Goal: Transaction & Acquisition: Purchase product/service

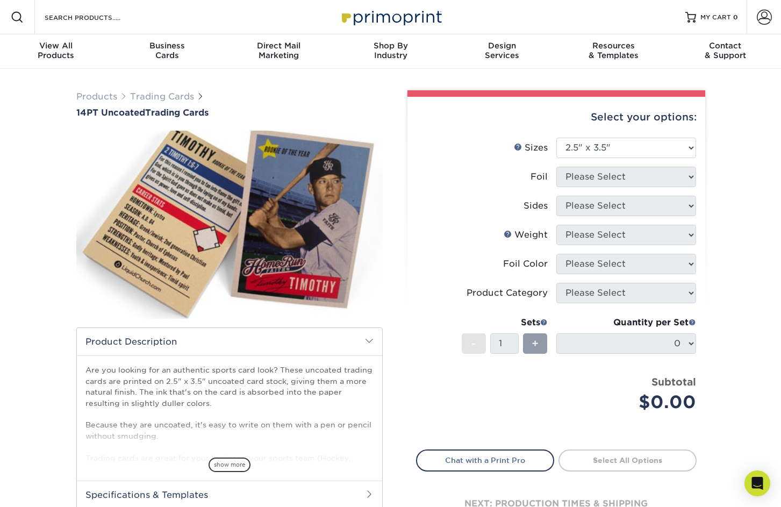
select select "2.50x3.50"
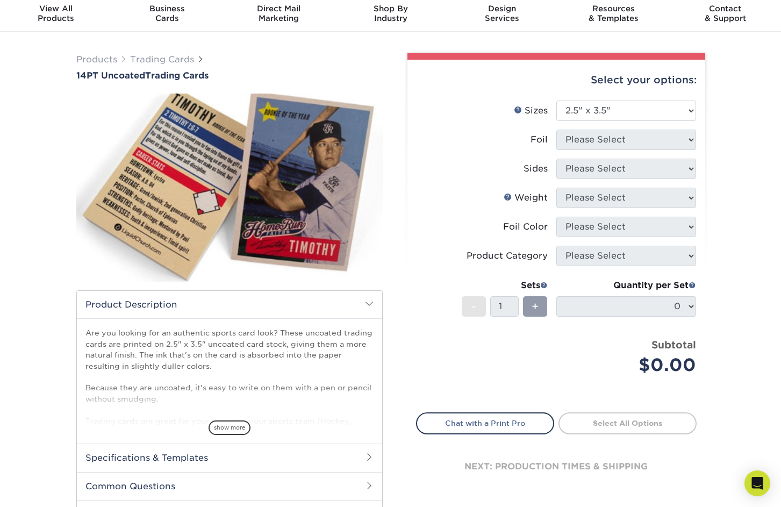
scroll to position [27, 0]
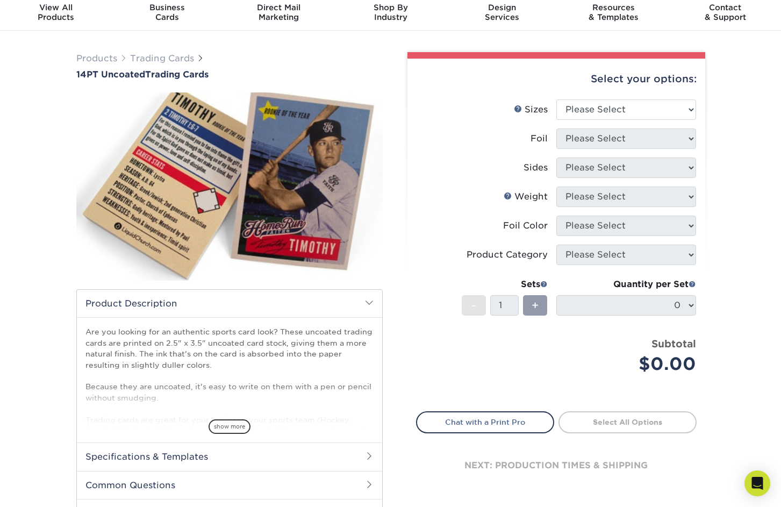
scroll to position [38, 0]
click at [659, 101] on select "Please Select 2.5" x 3.5"" at bounding box center [626, 110] width 140 height 20
select select "2.50x3.50"
click at [556, 100] on select "Please Select 2.5" x 3.5"" at bounding box center [626, 110] width 140 height 20
click at [675, 141] on select "Please Select Yes No" at bounding box center [626, 139] width 140 height 20
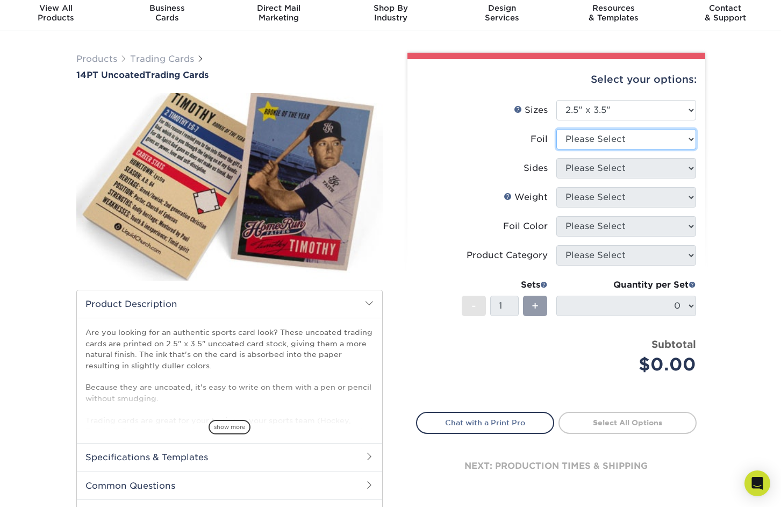
select select "1"
click at [556, 129] on select "Please Select Yes No" at bounding box center [626, 139] width 140 height 20
click at [673, 169] on select "Please Select Print Both Sides - Foil Both Sides Print Both Sides - Foil Front …" at bounding box center [626, 168] width 140 height 20
select select "e9e9dfb3-fba1-4d60-972c-fd9ca5904d33"
click at [556, 158] on select "Please Select Print Both Sides - Foil Both Sides Print Both Sides - Foil Front …" at bounding box center [626, 168] width 140 height 20
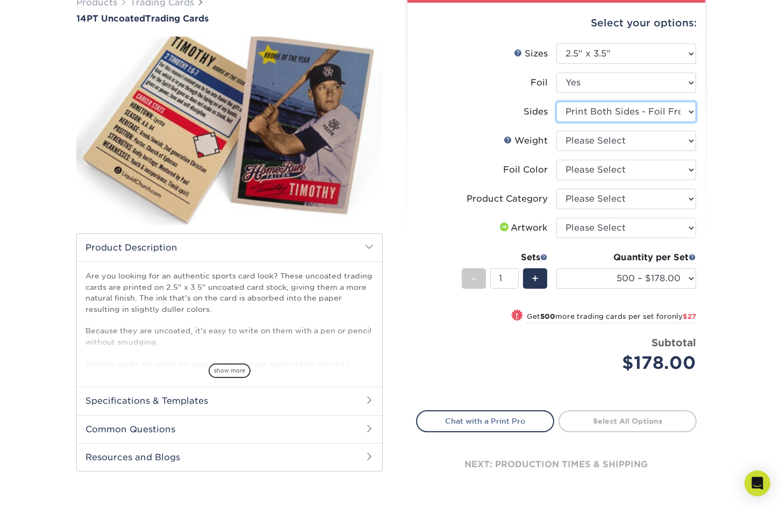
scroll to position [95, 0]
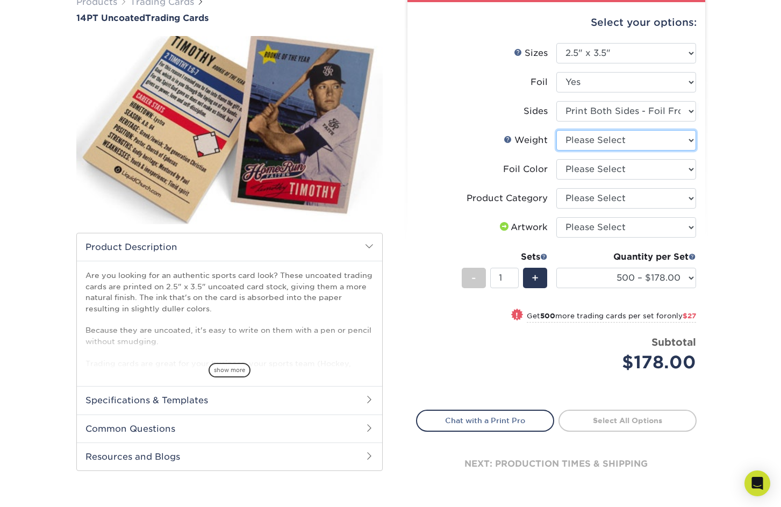
click at [634, 145] on select "Please Select 14PT Uncoated" at bounding box center [626, 140] width 140 height 20
select select "14PT Uncoated"
click at [556, 130] on select "Please Select 14PT Uncoated" at bounding box center [626, 140] width 140 height 20
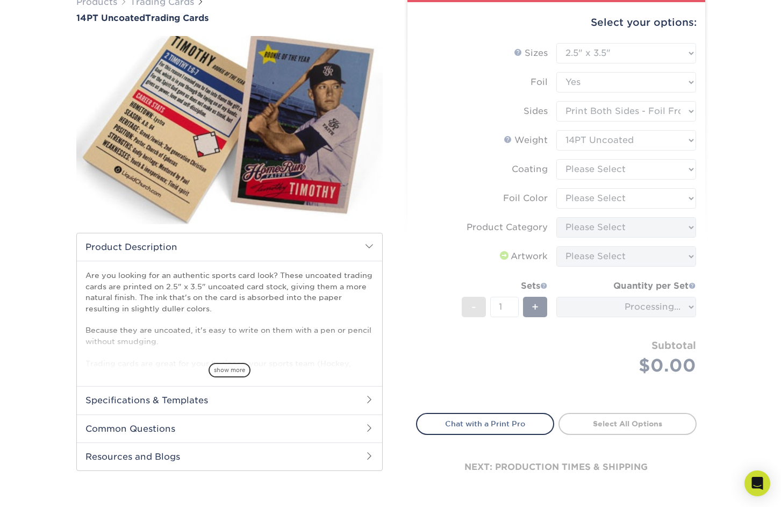
click at [640, 168] on form "Sizes Help Sizes Please Select 2.5" x 3.5" Foil Please Select Yes No -" at bounding box center [556, 221] width 280 height 357
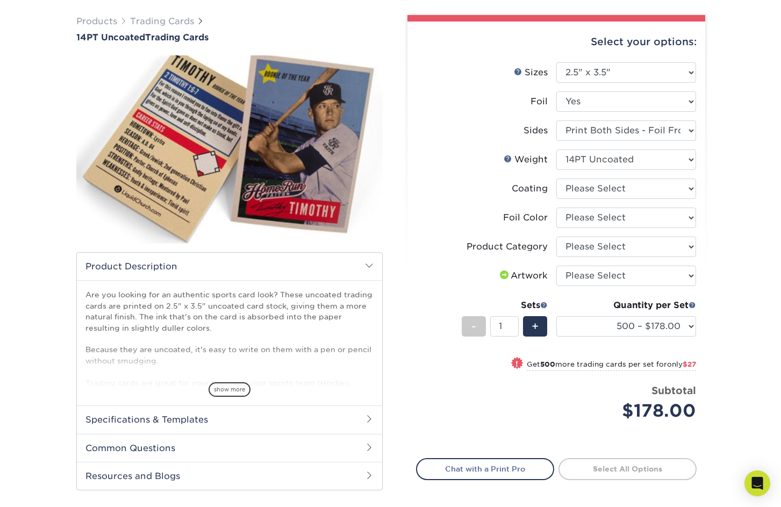
scroll to position [69, 0]
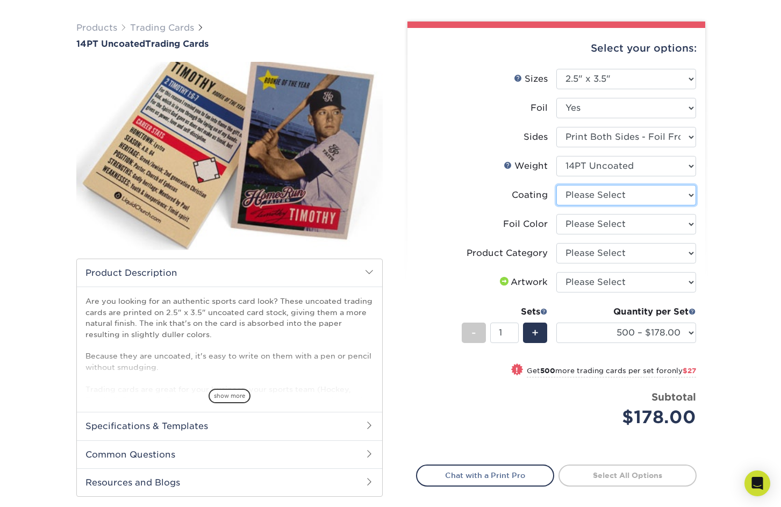
click at [633, 200] on select at bounding box center [626, 195] width 140 height 20
select select "3e7618de-abca-4bda-9f97-8b9129e913d8"
click at [556, 185] on select at bounding box center [626, 195] width 140 height 20
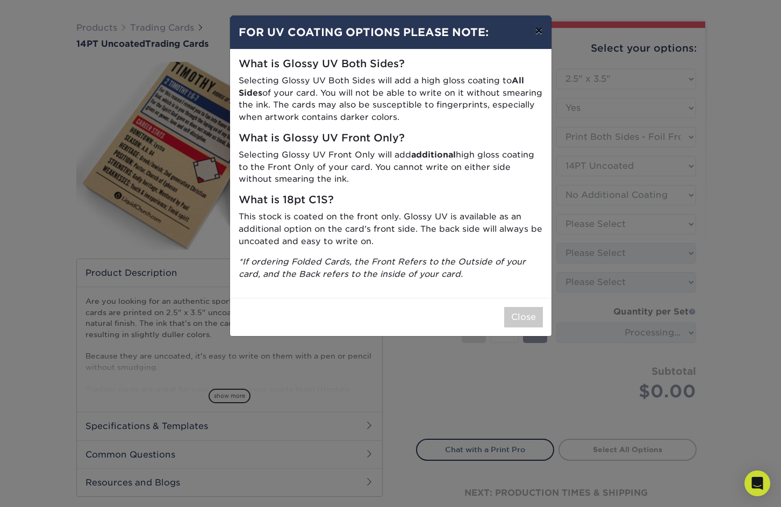
click at [533, 32] on button "×" at bounding box center [538, 31] width 25 height 30
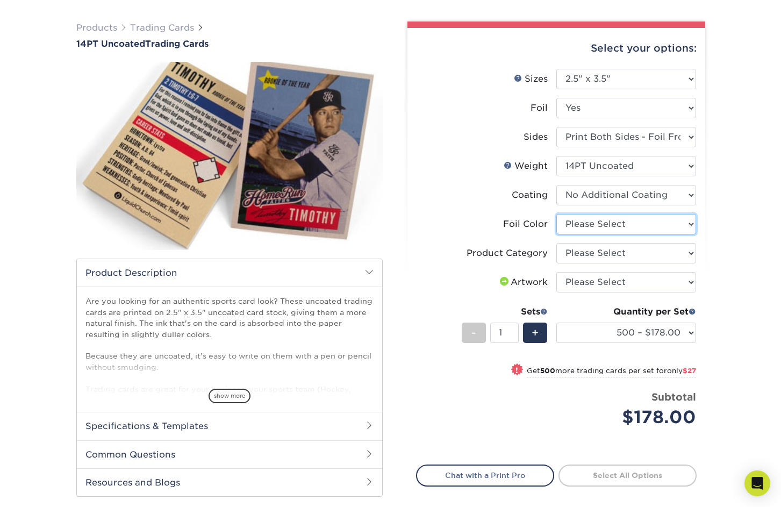
click at [583, 220] on select "Please Select Silver Foil Rose Gold Foil Red Foil Gold Foil Copper Foil Black F…" at bounding box center [626, 224] width 140 height 20
select select "a834dd52-fe06-4ed6-9a86-5bd3c2d02515"
click at [556, 214] on select "Please Select Silver Foil Rose Gold Foil Red Foil Gold Foil Copper Foil Black F…" at bounding box center [626, 224] width 140 height 20
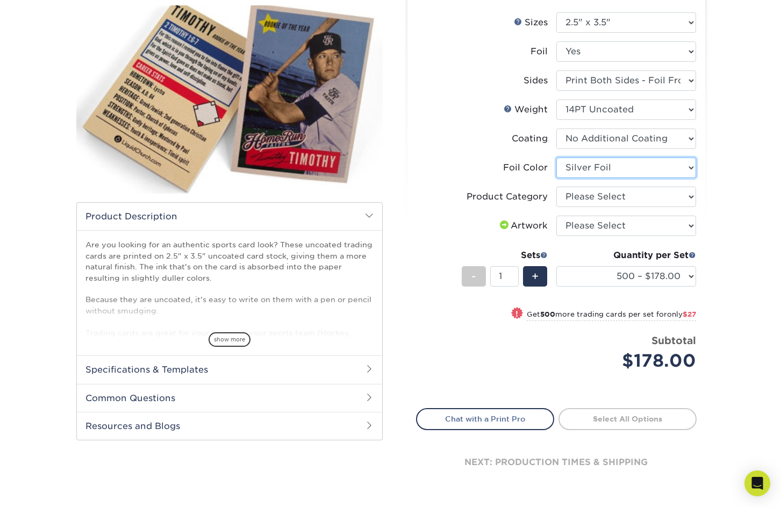
scroll to position [126, 0]
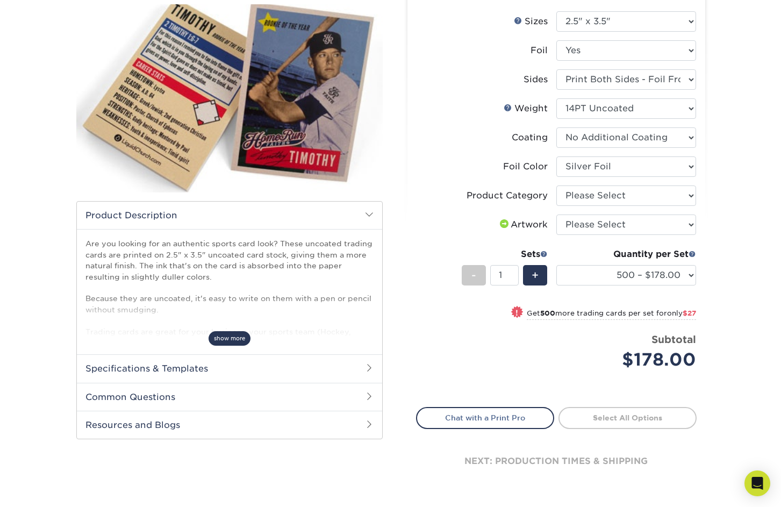
click at [236, 344] on span "show more" at bounding box center [229, 338] width 42 height 15
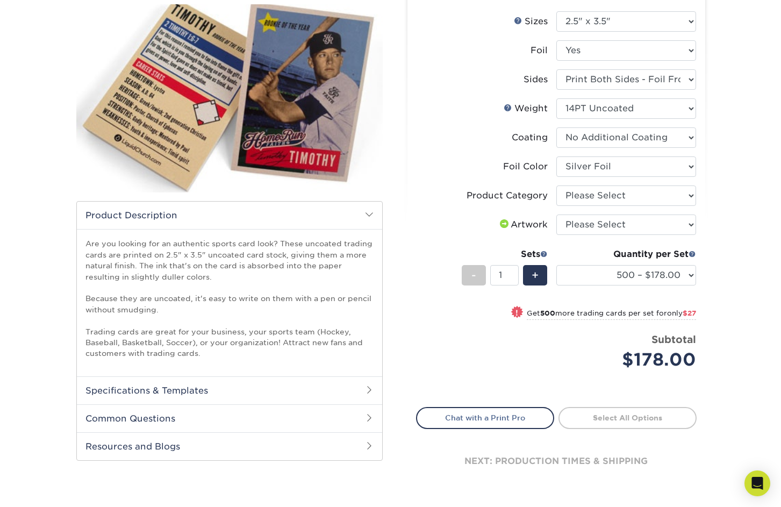
click at [236, 391] on h2 "Specifications & Templates" at bounding box center [229, 390] width 305 height 28
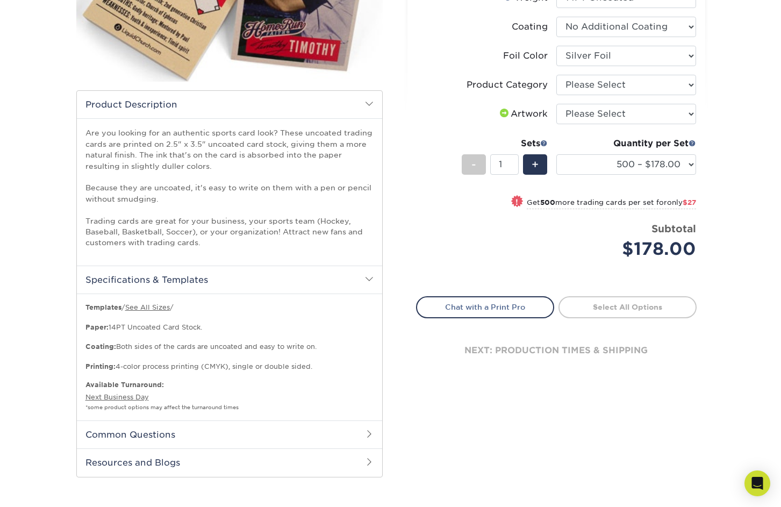
scroll to position [238, 0]
click at [147, 437] on h2 "Common Questions" at bounding box center [229, 433] width 305 height 28
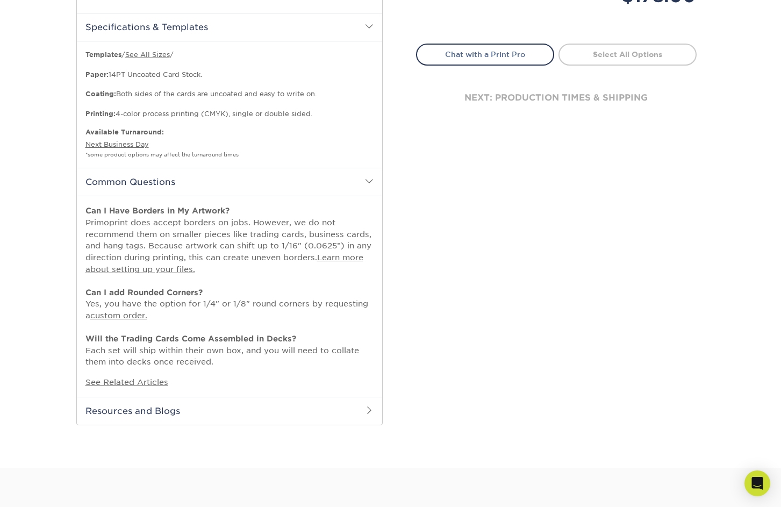
scroll to position [496, 0]
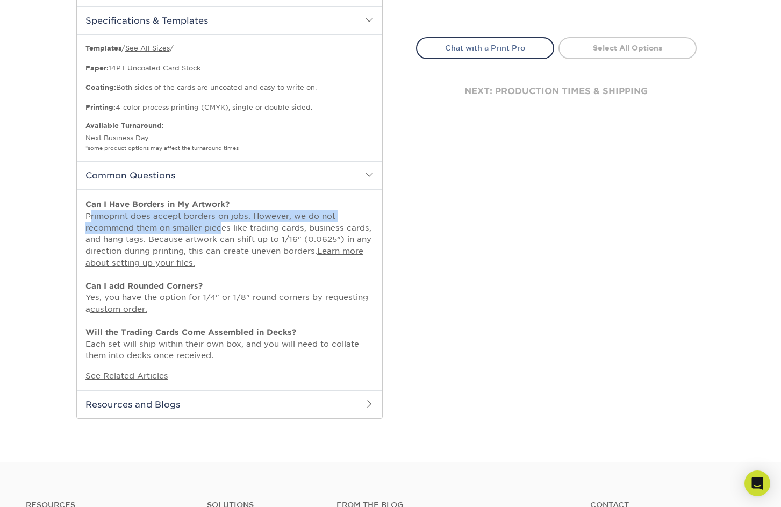
drag, startPoint x: 72, startPoint y: 215, endPoint x: 218, endPoint y: 229, distance: 146.8
click at [218, 229] on div "Products Trading Cards 14PT Uncoated Trading Cards show more /" at bounding box center [229, 6] width 322 height 824
click at [218, 229] on p "Can I Have Borders in My Artwork? Primoprint does accept borders on jobs. Howev…" at bounding box center [229, 279] width 288 height 163
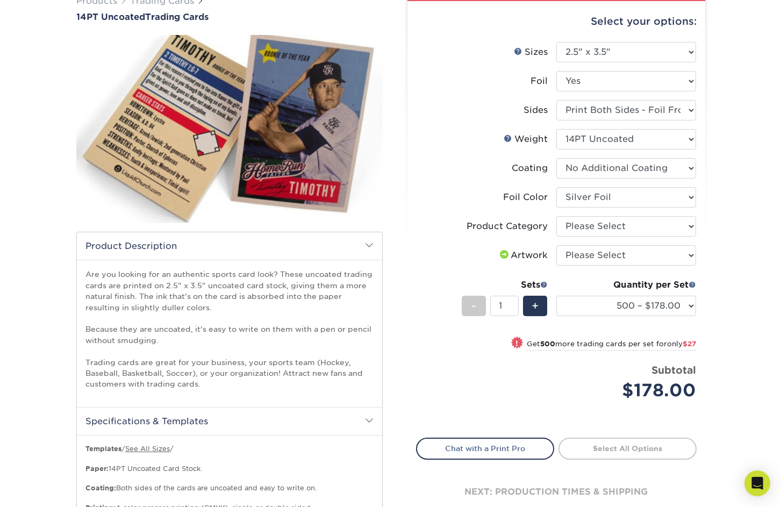
scroll to position [94, 0]
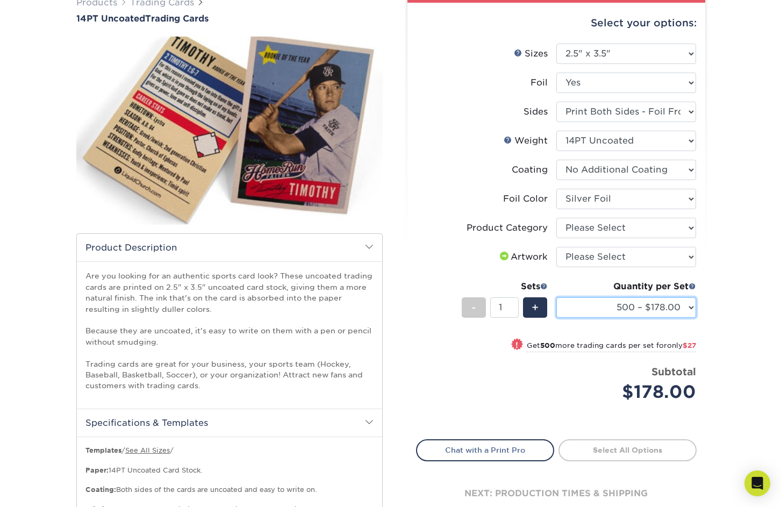
click at [659, 306] on select "500 – $178.00 1000 – $205.00 2500 – $478.00 5000 – $908.00" at bounding box center [626, 307] width 140 height 20
click at [556, 297] on select "500 – $178.00 1000 – $205.00 2500 – $478.00 5000 – $908.00" at bounding box center [626, 307] width 140 height 20
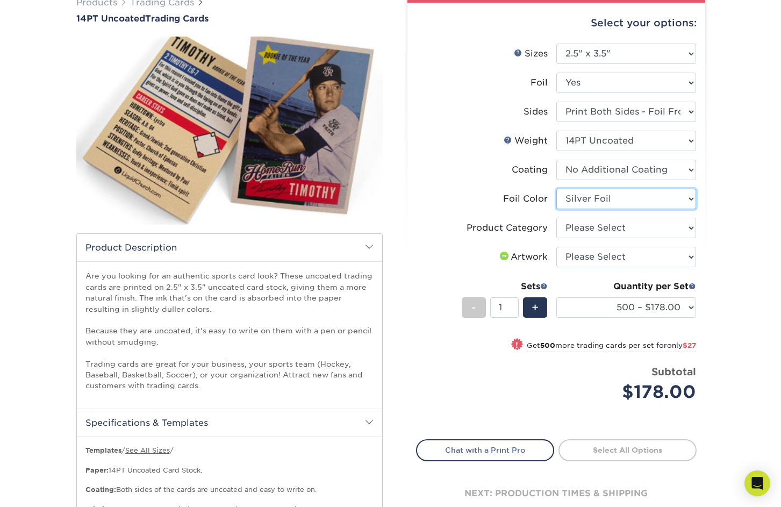
click at [618, 195] on select "Please Select Silver Foil Rose Gold Foil Red Foil Gold Foil Copper Foil Black F…" at bounding box center [626, 199] width 140 height 20
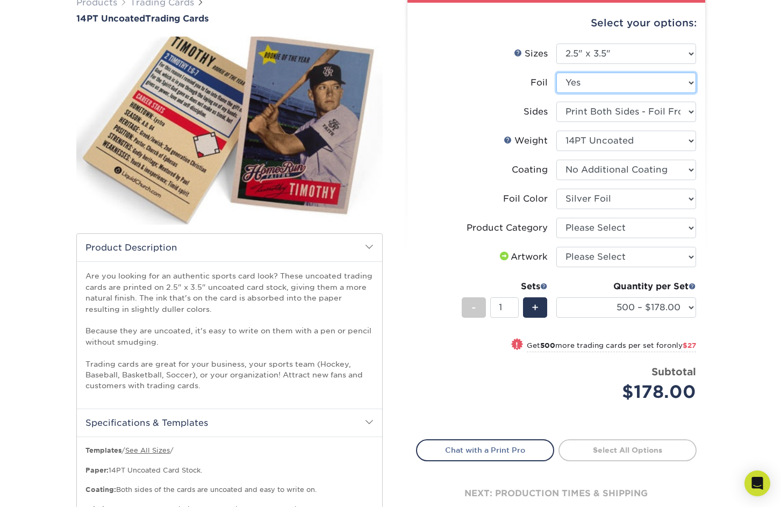
click at [594, 81] on select "Please Select Yes No" at bounding box center [626, 83] width 140 height 20
select select "0"
click at [556, 73] on select "Please Select Yes No" at bounding box center [626, 83] width 140 height 20
select select "-1"
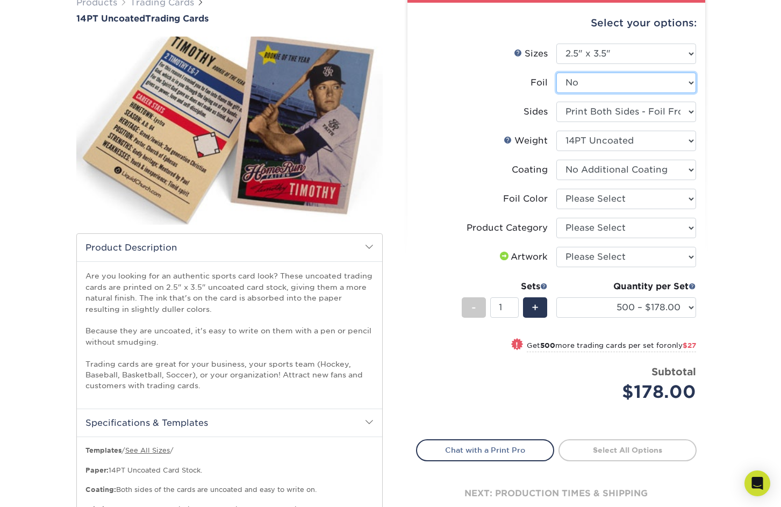
select select "-1"
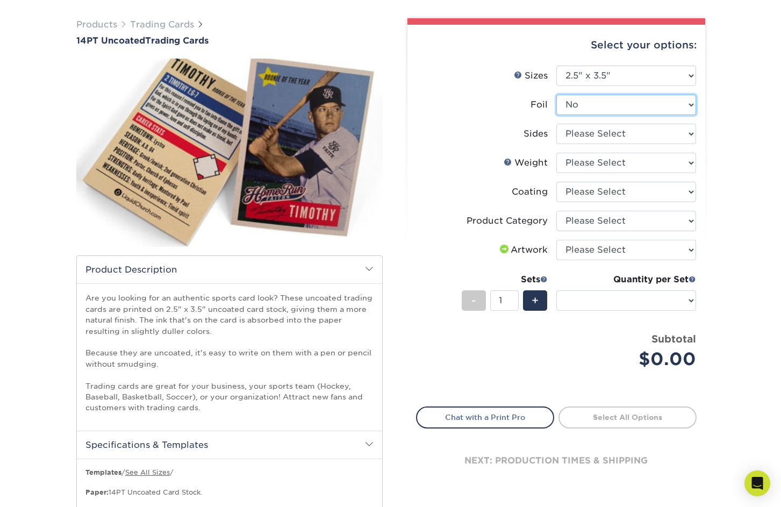
scroll to position [69, 0]
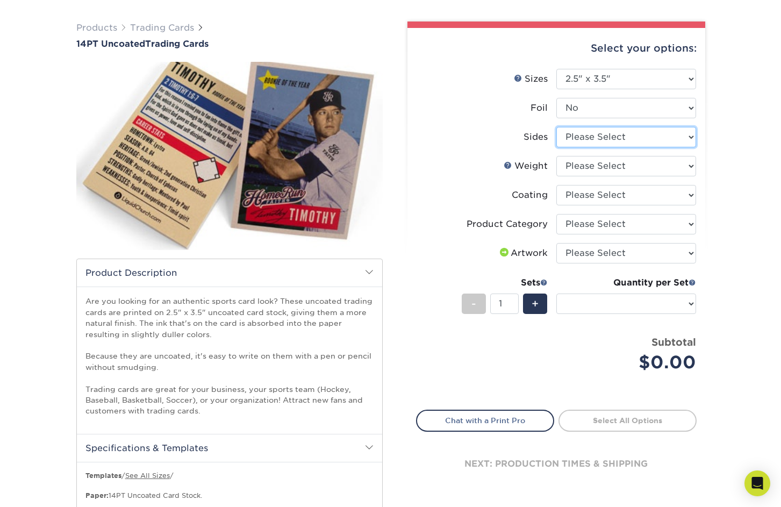
click at [582, 137] on select "Please Select Print Both Sides Print Front Only" at bounding box center [626, 137] width 140 height 20
select select "13abbda7-1d64-4f25-8bb2-c179b224825d"
click at [556, 127] on select "Please Select Print Both Sides Print Front Only" at bounding box center [626, 137] width 140 height 20
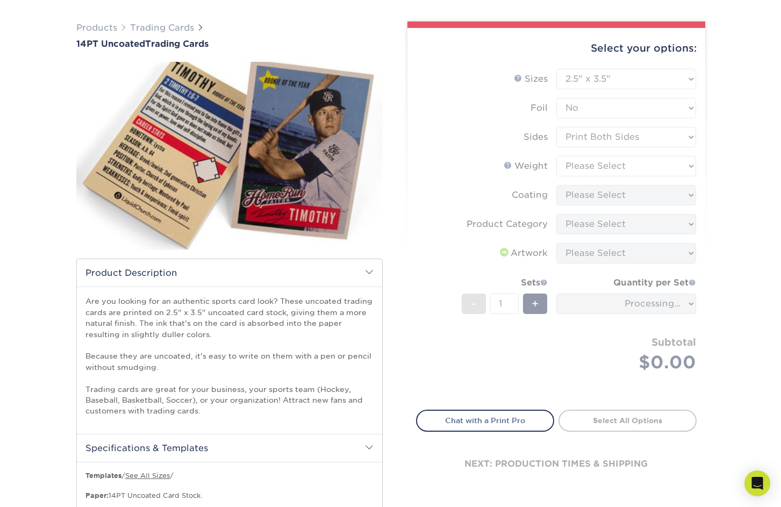
click at [586, 166] on form "Sizes Help Sizes Please Select 2.5" x 3.5" Foil Please Select Yes No -" at bounding box center [556, 233] width 280 height 328
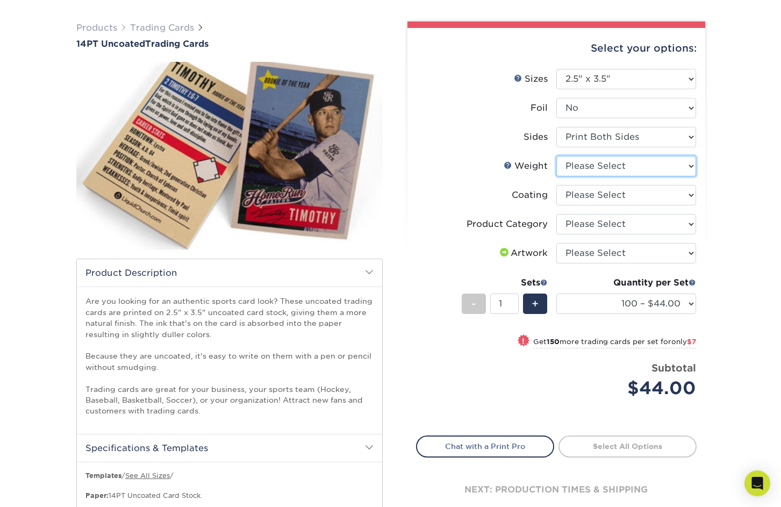
click at [598, 159] on select "Please Select 14PT Uncoated" at bounding box center [626, 166] width 140 height 20
select select "14PT Uncoated"
click at [556, 156] on select "Please Select 14PT Uncoated" at bounding box center [626, 166] width 140 height 20
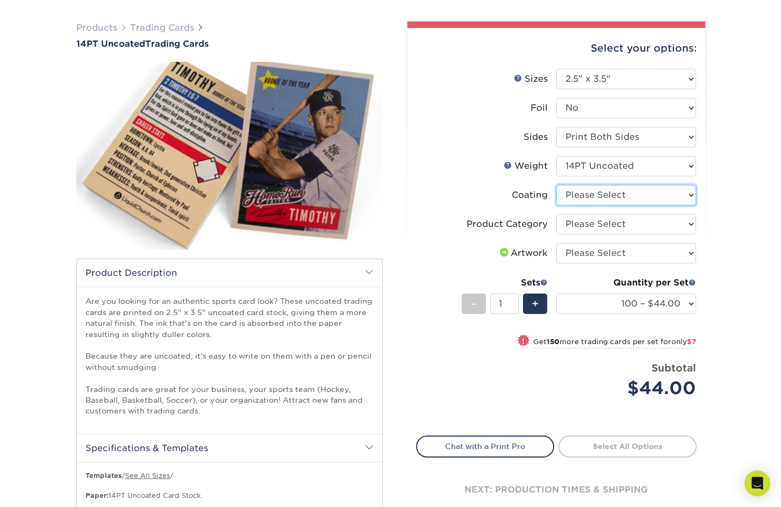
click at [600, 199] on select at bounding box center [626, 195] width 140 height 20
select select "3e7618de-abca-4bda-9f97-8b9129e913d8"
click at [556, 185] on select at bounding box center [626, 195] width 140 height 20
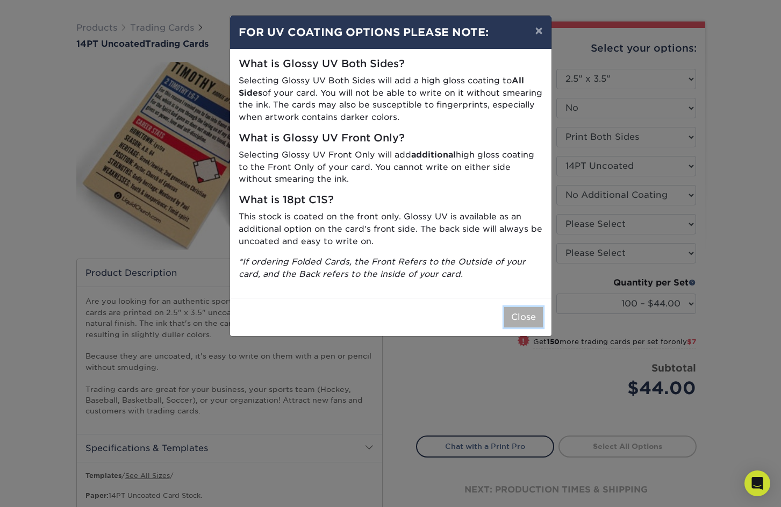
click at [530, 315] on button "Close" at bounding box center [523, 317] width 39 height 20
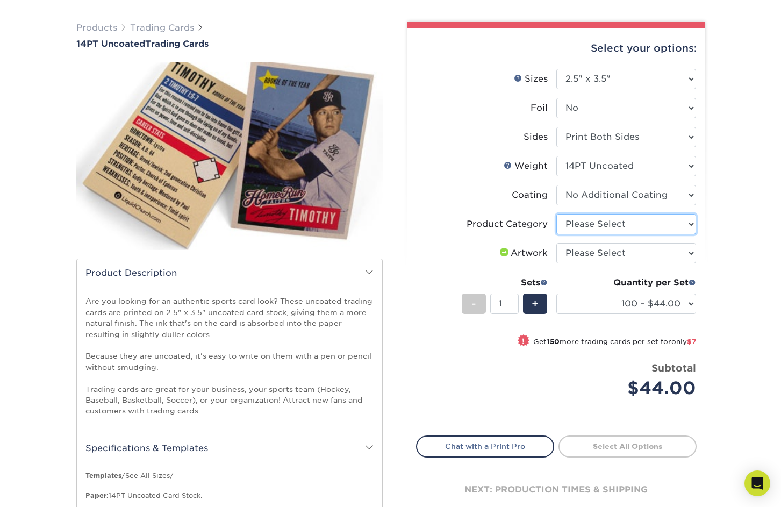
click at [594, 220] on select "Please Select Trading Cards" at bounding box center [626, 224] width 140 height 20
select select "c2f9bce9-36c2-409d-b101-c29d9d031e18"
click at [556, 214] on select "Please Select Trading Cards" at bounding box center [626, 224] width 140 height 20
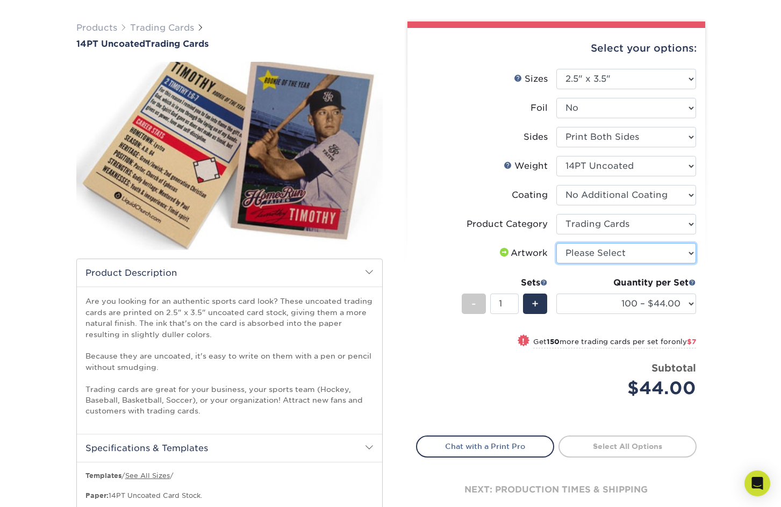
click at [596, 253] on select "Please Select I will upload files I need a design - $100" at bounding box center [626, 253] width 140 height 20
select select "upload"
click at [556, 243] on select "Please Select I will upload files I need a design - $100" at bounding box center [626, 253] width 140 height 20
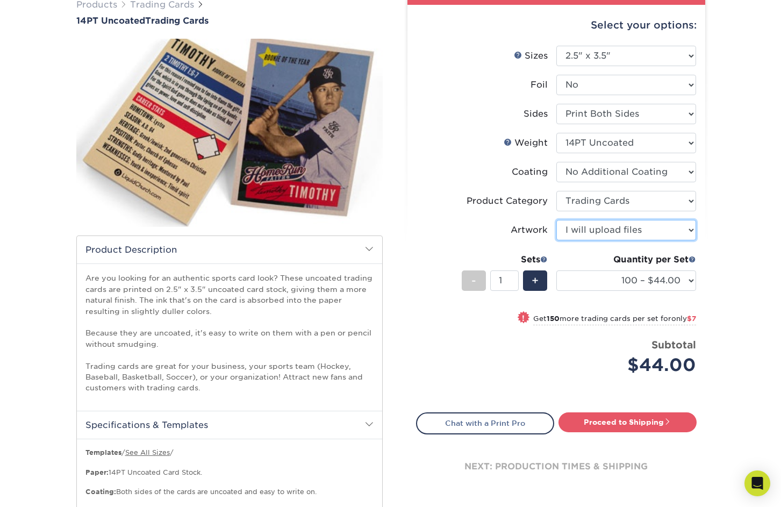
scroll to position [94, 0]
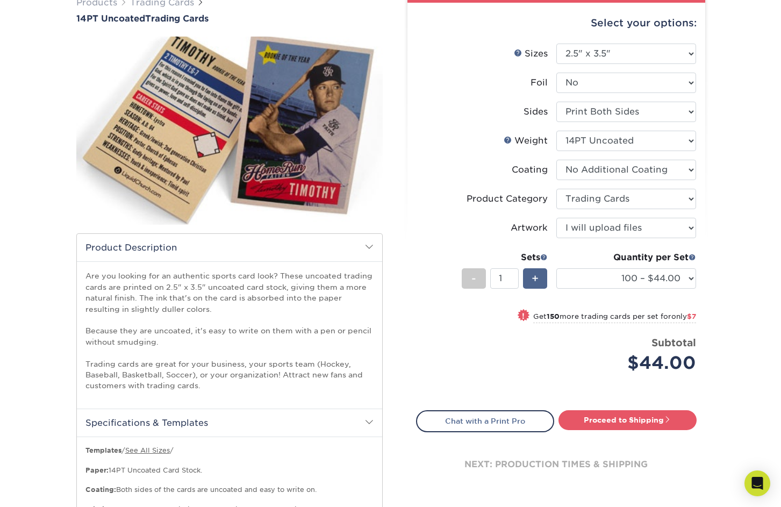
click at [542, 280] on div "+" at bounding box center [535, 278] width 24 height 20
type input "2"
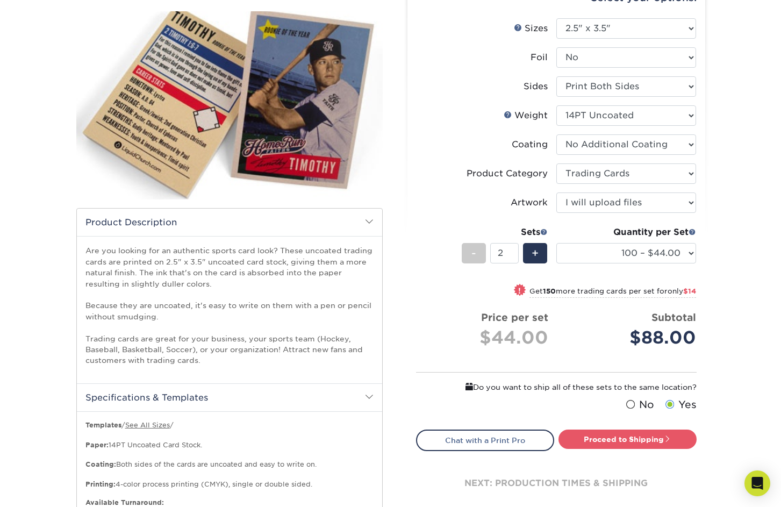
scroll to position [138, 0]
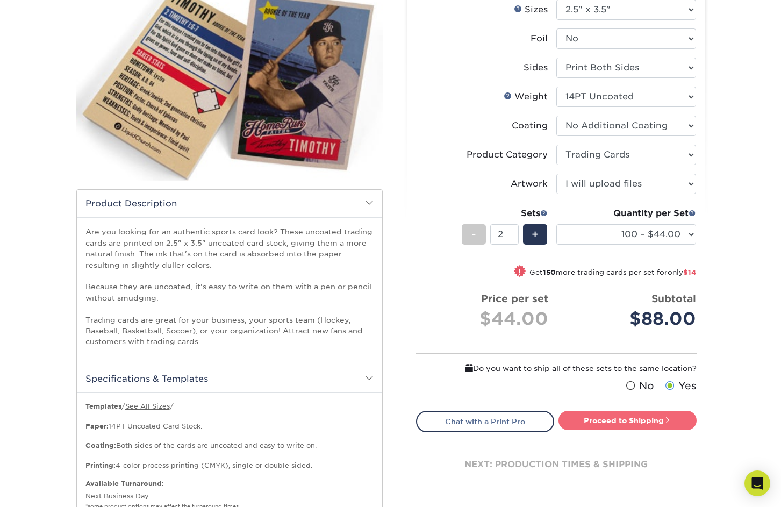
click at [586, 418] on link "Proceed to Shipping" at bounding box center [627, 419] width 138 height 19
type input "Set 1"
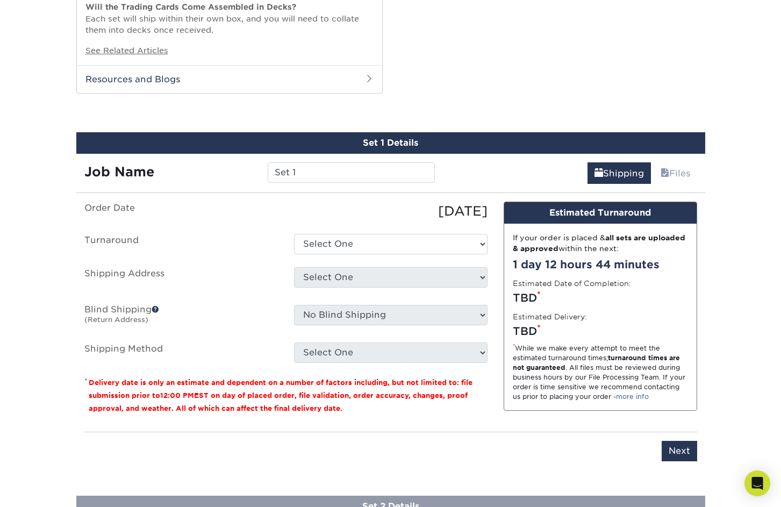
scroll to position [808, 0]
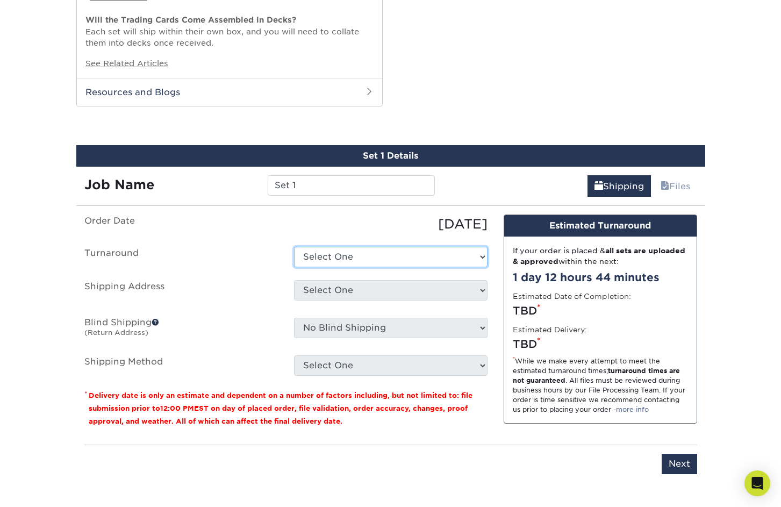
click at [339, 250] on select "Select One 2-4 Business Days 2 Day Next Business Day" at bounding box center [390, 257] width 193 height 20
select select "0cf973fe-bf75-479b-b69a-df131477f2d6"
click at [294, 247] on select "Select One 2-4 Business Days 2 Day Next Business Day" at bounding box center [390, 257] width 193 height 20
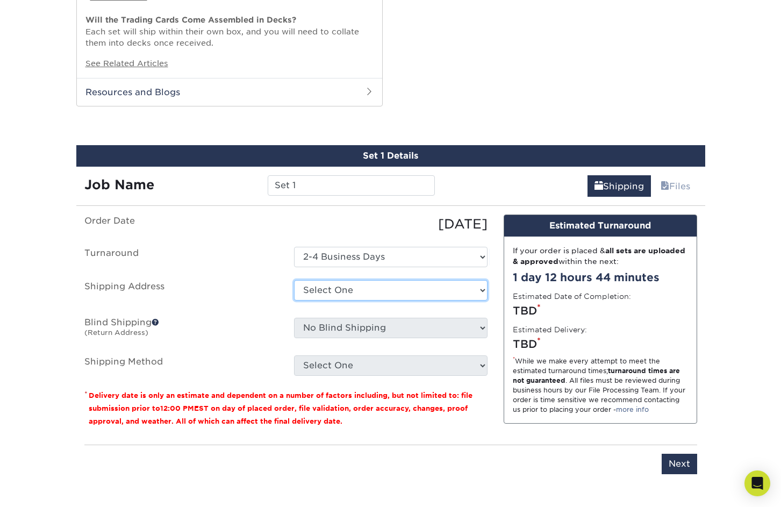
click at [347, 291] on select "Select One + Add New Address - Login" at bounding box center [390, 290] width 193 height 20
select select "newaddress"
click at [294, 280] on select "Select One + Add New Address - Login" at bounding box center [390, 290] width 193 height 20
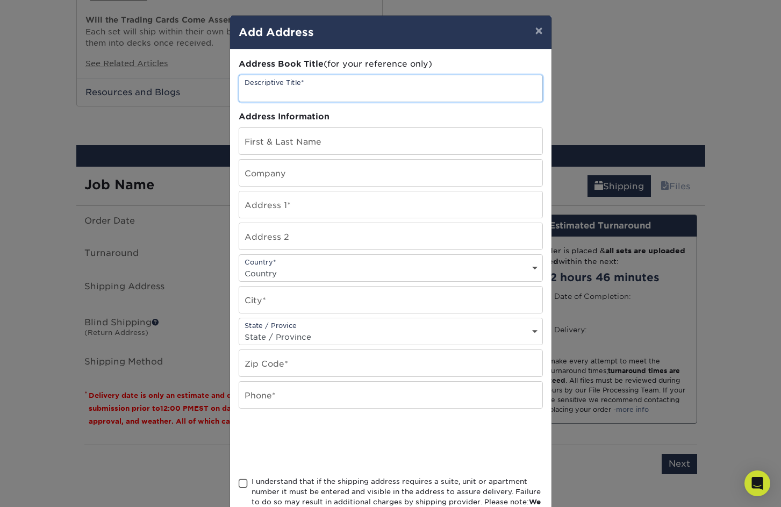
click at [282, 97] on input "text" at bounding box center [390, 88] width 303 height 26
type input "[PERSON_NAME] House"
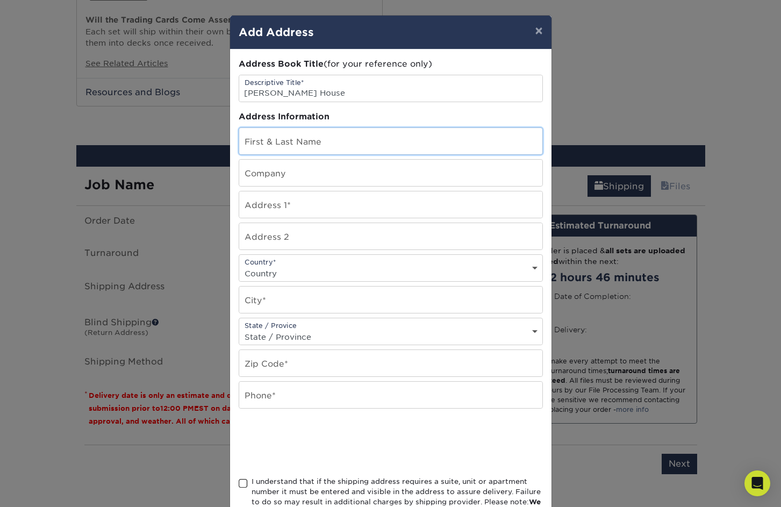
click at [276, 139] on input "text" at bounding box center [390, 141] width 303 height 26
click at [270, 146] on input "Jason Adams" at bounding box center [390, 141] width 303 height 26
type input "Jason Adams"
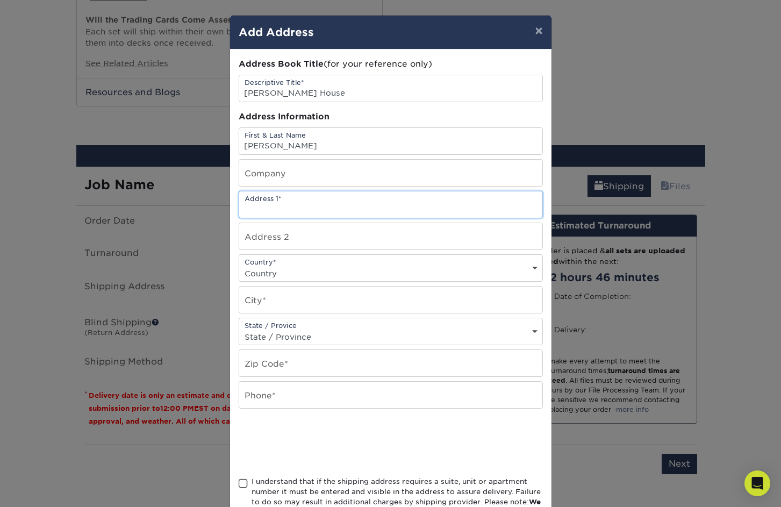
click at [267, 203] on input "text" at bounding box center [390, 204] width 303 height 26
type input "700 Alta Vista Drive"
select select "US"
type input "Glendale"
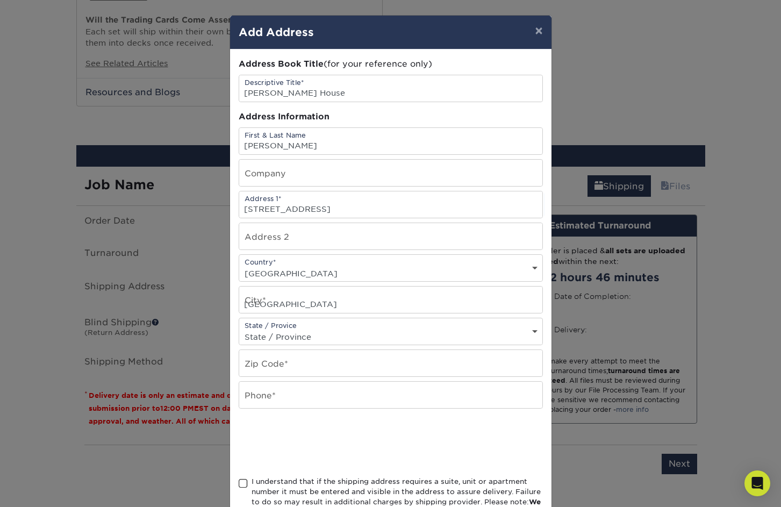
select select "CA"
type input "91205"
type input "3233511505"
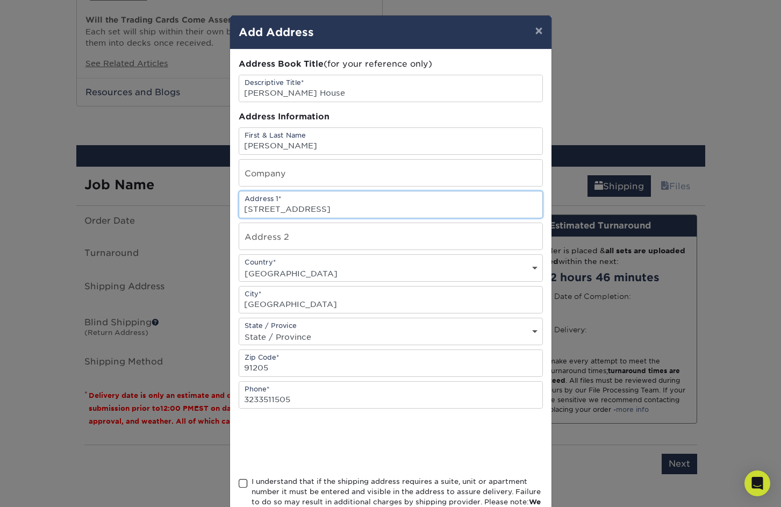
scroll to position [0, 0]
click at [246, 485] on span at bounding box center [243, 483] width 9 height 10
click at [0, 0] on input "I understand that if the shipping address requires a suite, unit or apartment n…" at bounding box center [0, 0] width 0 height 0
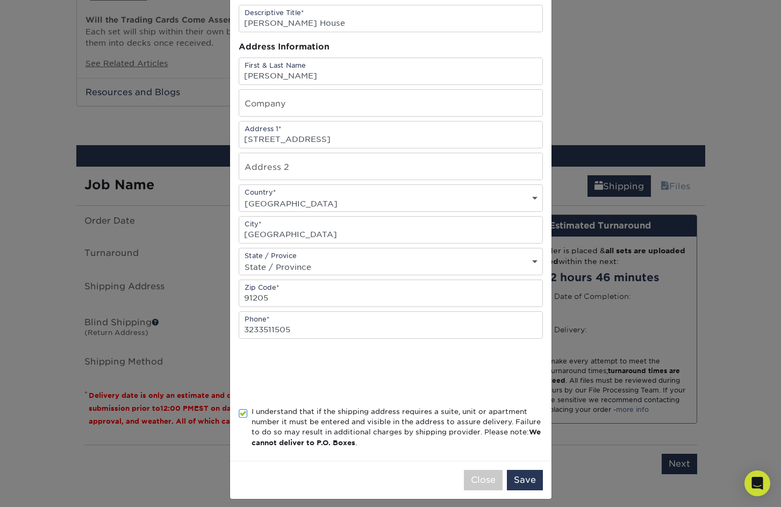
scroll to position [77, 0]
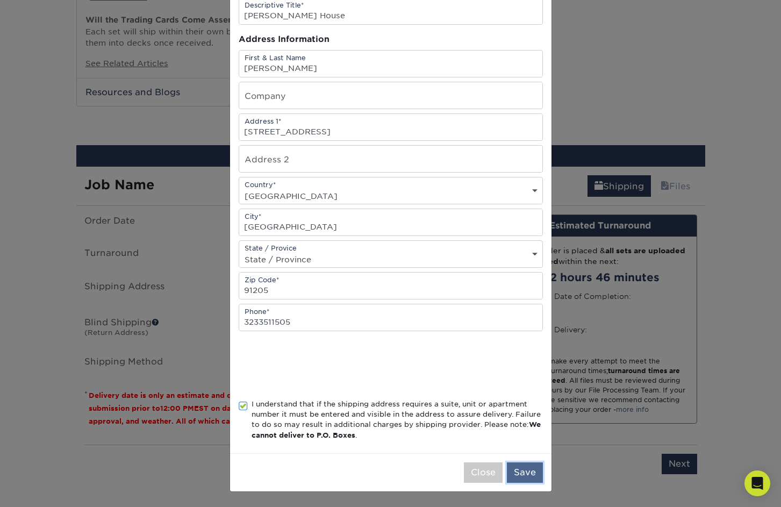
click at [538, 477] on button "Save" at bounding box center [525, 472] width 36 height 20
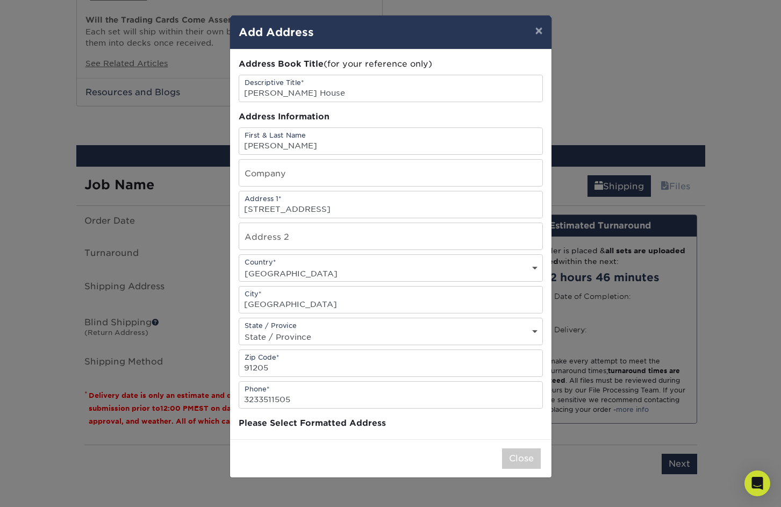
scroll to position [0, 0]
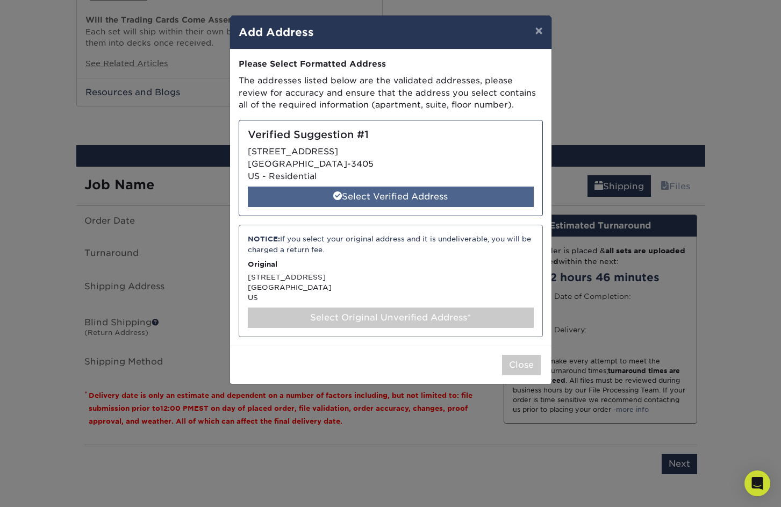
click at [415, 198] on div "Select Verified Address" at bounding box center [391, 196] width 286 height 20
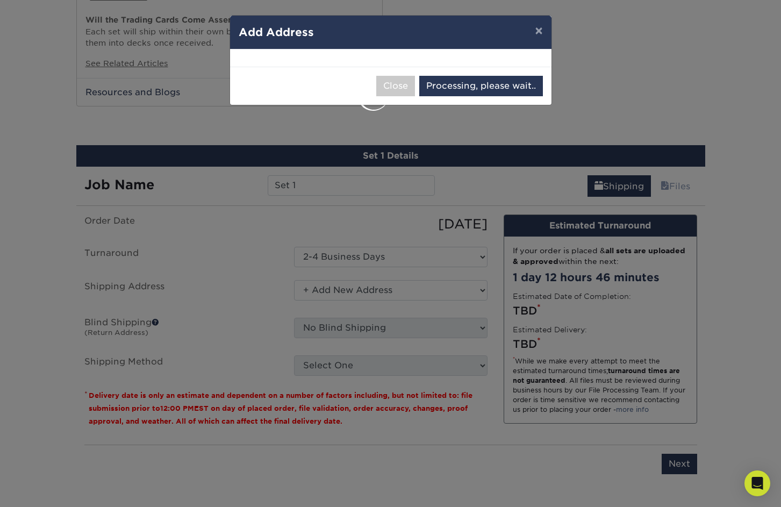
select select "285759"
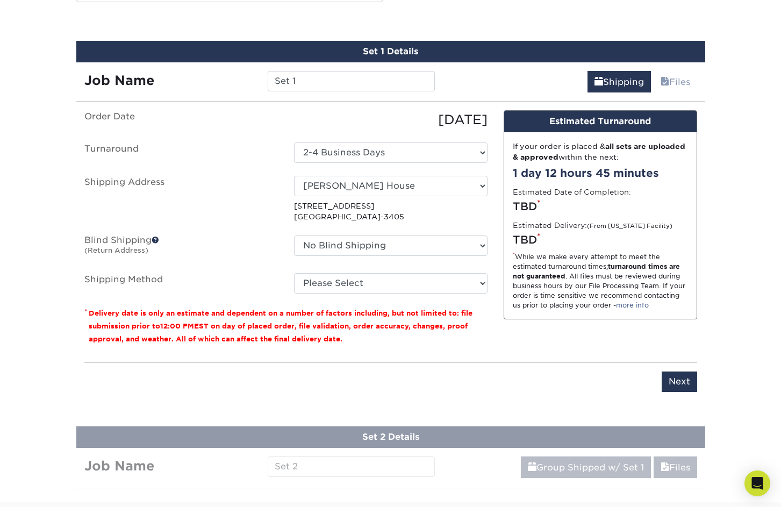
scroll to position [913, 0]
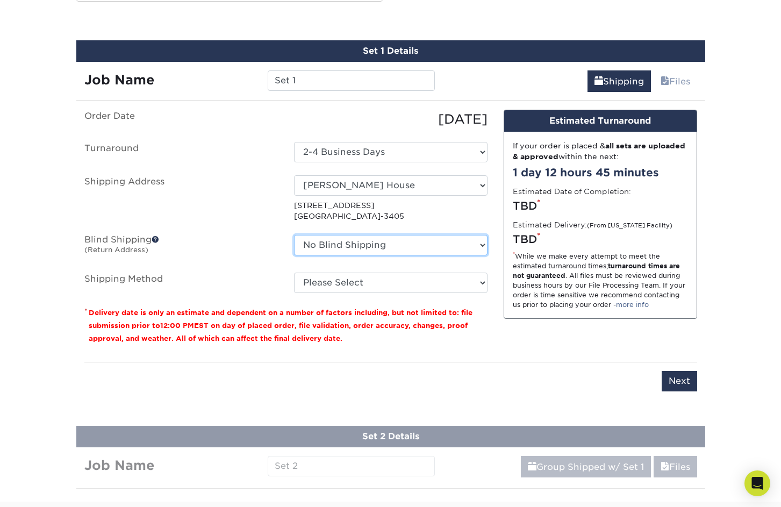
click at [391, 247] on select "No Blind Shipping + Add New Address" at bounding box center [390, 245] width 193 height 20
click at [294, 235] on select "No Blind Shipping + Add New Address" at bounding box center [390, 245] width 193 height 20
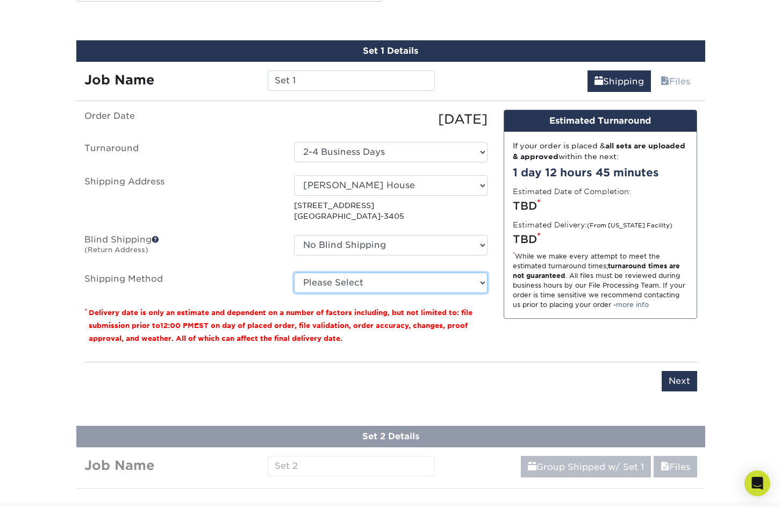
click at [376, 291] on select "Please Select Ground Shipping (+$24.37) 3 Day Shipping Service (+$31.11) 2 Day …" at bounding box center [390, 282] width 193 height 20
select select "13"
click at [294, 272] on select "Please Select Ground Shipping (+$24.37) 3 Day Shipping Service (+$31.11) 2 Day …" at bounding box center [390, 282] width 193 height 20
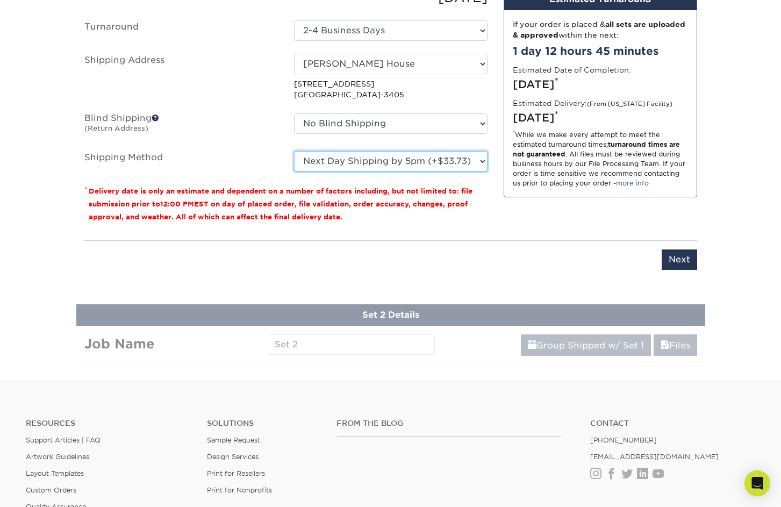
scroll to position [1034, 0]
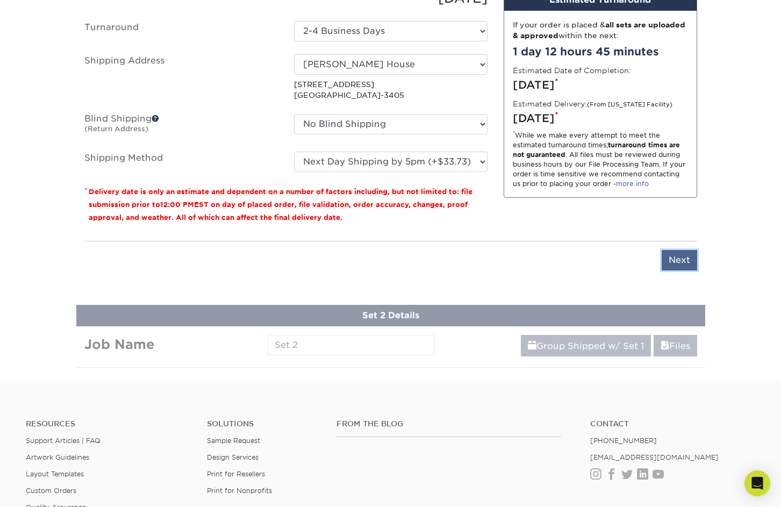
click at [684, 262] on input "Next" at bounding box center [678, 260] width 35 height 20
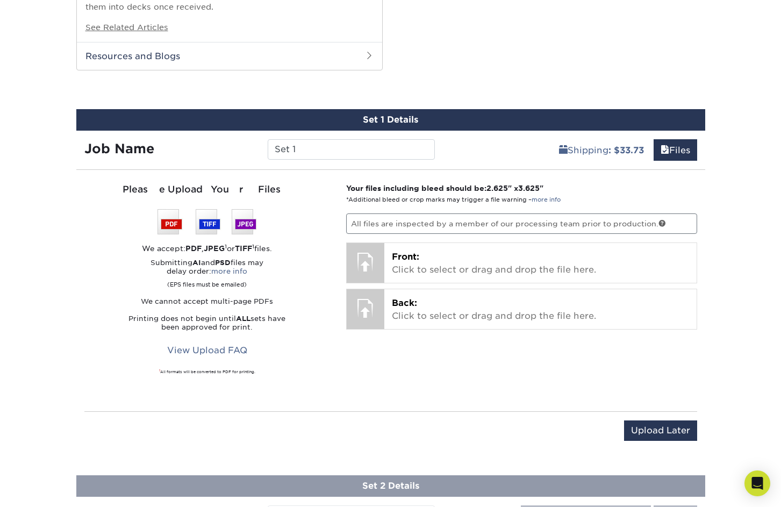
scroll to position [841, 0]
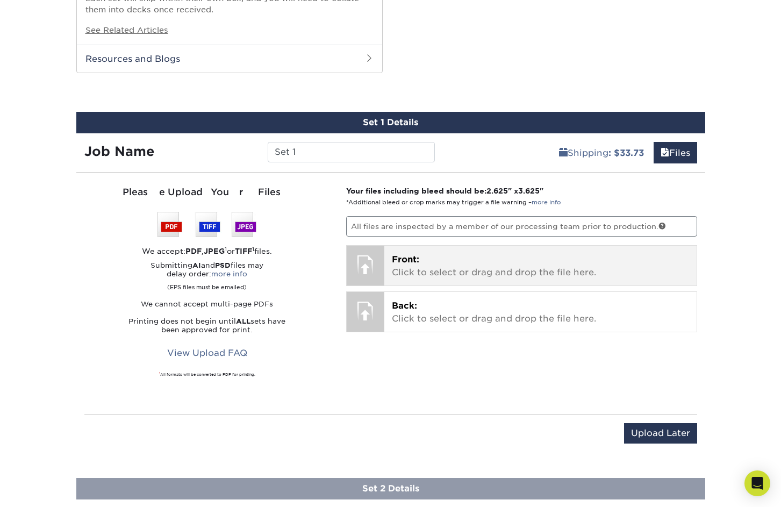
click at [385, 272] on div "Front: Click to select or drag and drop the file here. Choose file" at bounding box center [540, 266] width 312 height 40
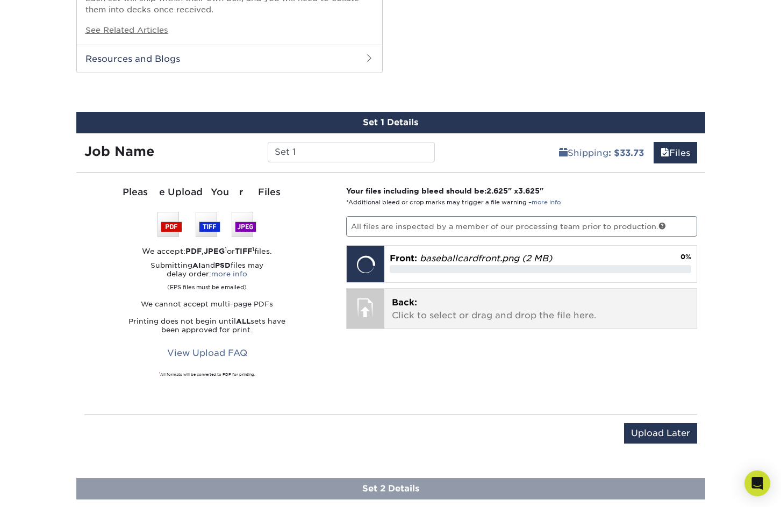
click at [369, 311] on div at bounding box center [366, 307] width 38 height 38
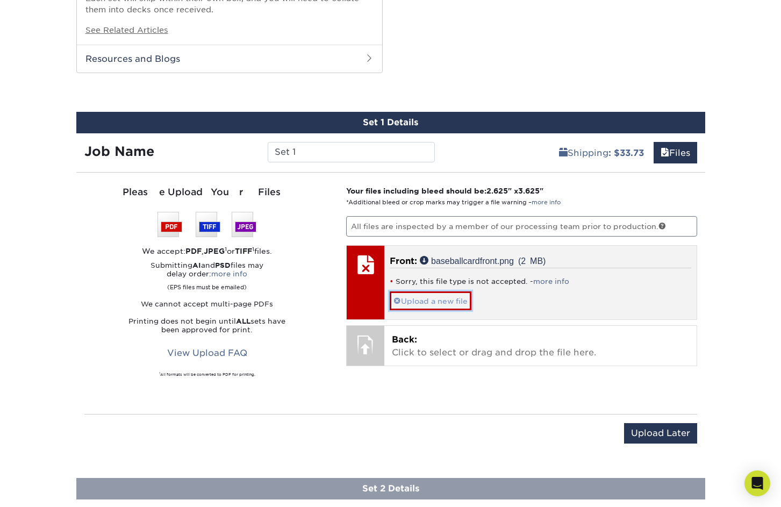
click at [405, 300] on link "Upload a new file" at bounding box center [430, 300] width 82 height 19
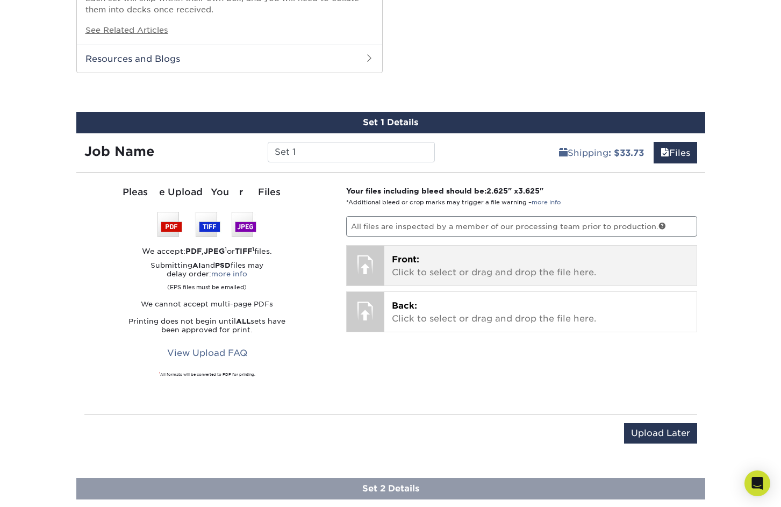
click at [361, 265] on div at bounding box center [366, 265] width 38 height 38
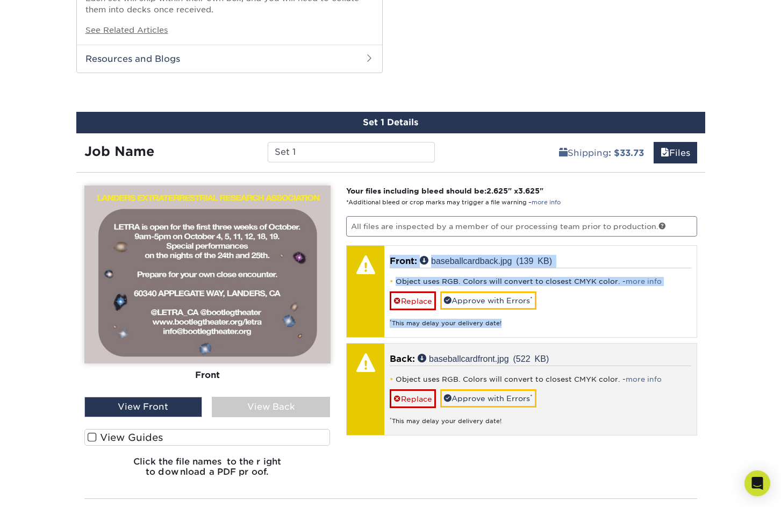
drag, startPoint x: 378, startPoint y: 292, endPoint x: 387, endPoint y: 359, distance: 67.8
click at [387, 362] on div "Your files including bleed should be: 2.625 " x 3.625 " *Additional bleed or cr…" at bounding box center [521, 335] width 367 height 300
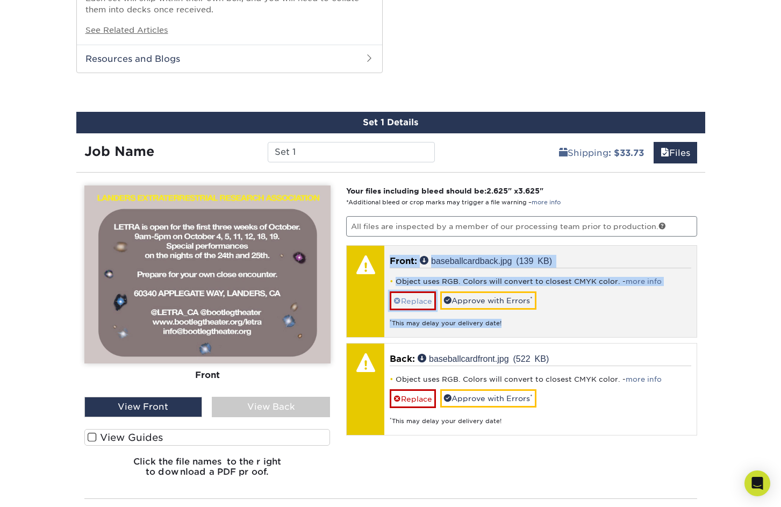
click at [415, 301] on link "Replace" at bounding box center [412, 300] width 46 height 19
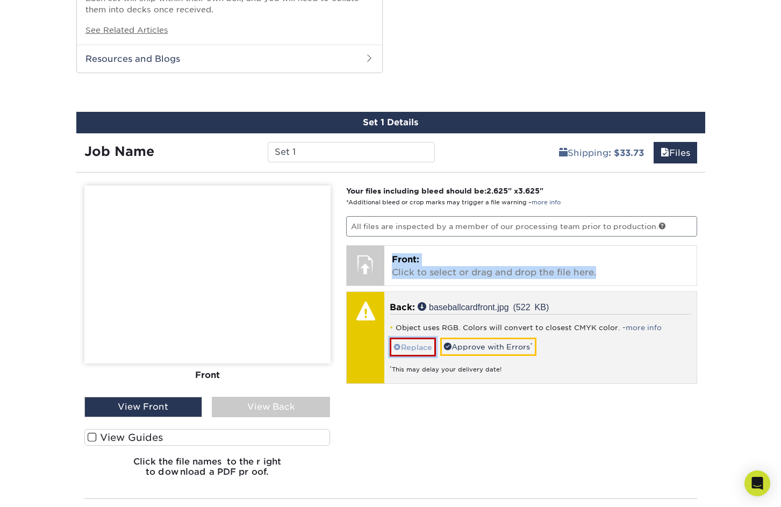
click at [411, 346] on link "Replace" at bounding box center [412, 346] width 46 height 19
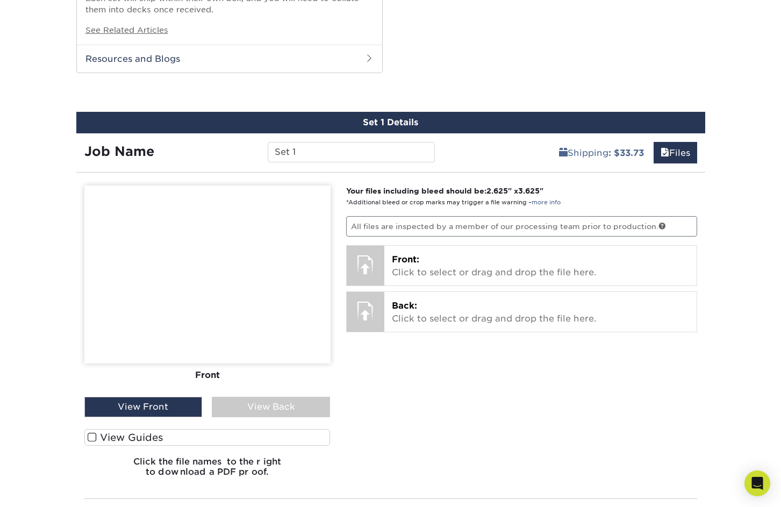
click at [386, 243] on div "Your files including bleed should be: 2.625 " x 3.625 " *Additional bleed or cr…" at bounding box center [521, 335] width 367 height 300
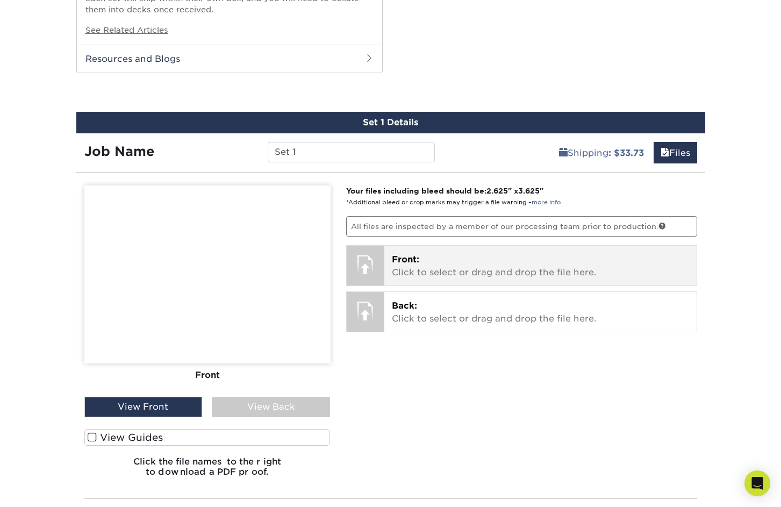
click at [384, 265] on div "Front: Click to select or drag and drop the file here. Choose file baseballcard…" at bounding box center [540, 266] width 312 height 40
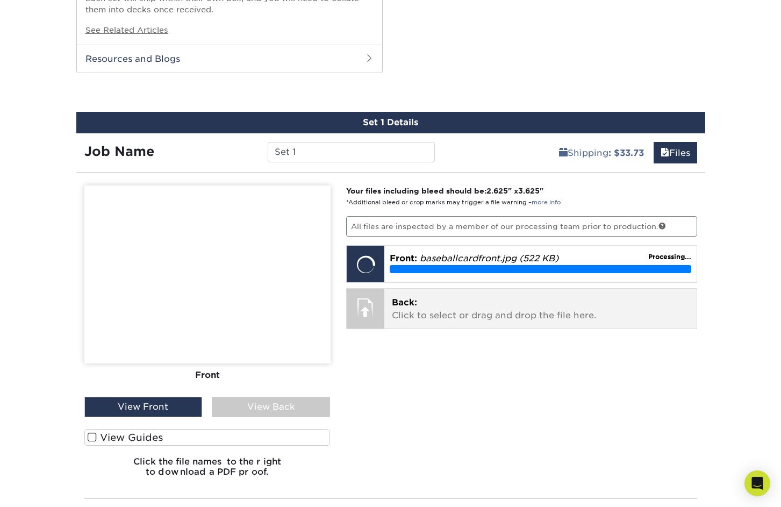
click at [375, 312] on div at bounding box center [366, 307] width 38 height 38
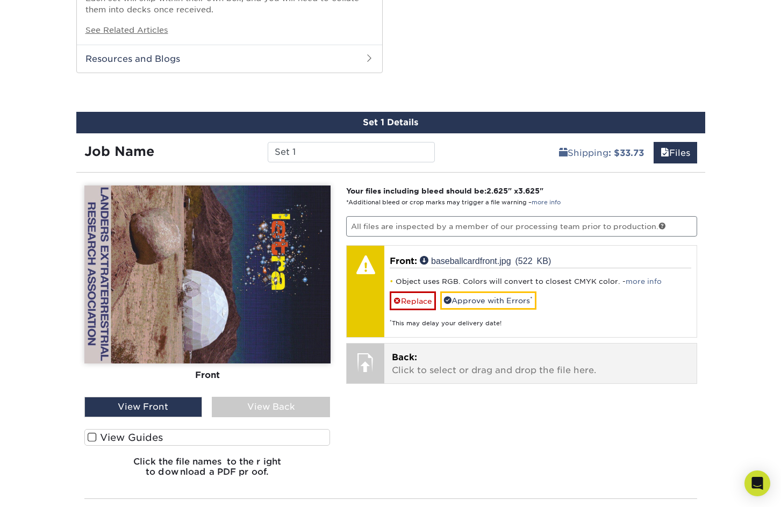
click at [374, 353] on div at bounding box center [366, 362] width 38 height 38
click at [388, 365] on div "Back: Click to select or drag and drop the file here. Choose file baseballcardf…" at bounding box center [540, 363] width 312 height 40
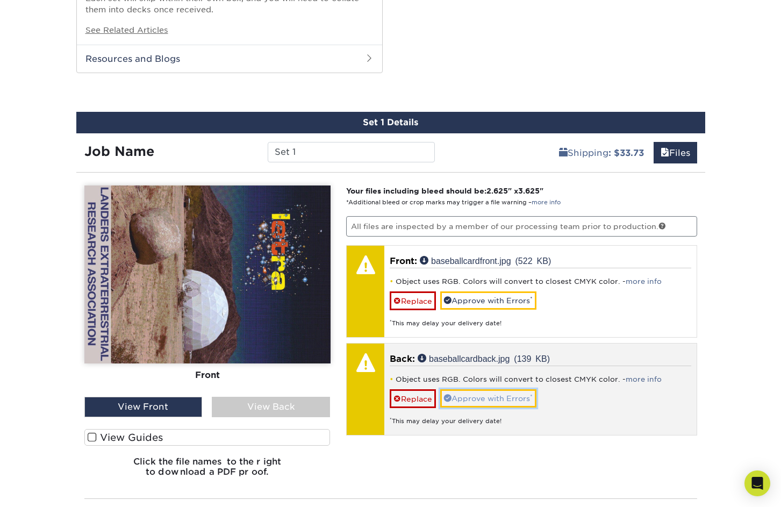
click at [507, 396] on link "Approve with Errors *" at bounding box center [488, 398] width 96 height 18
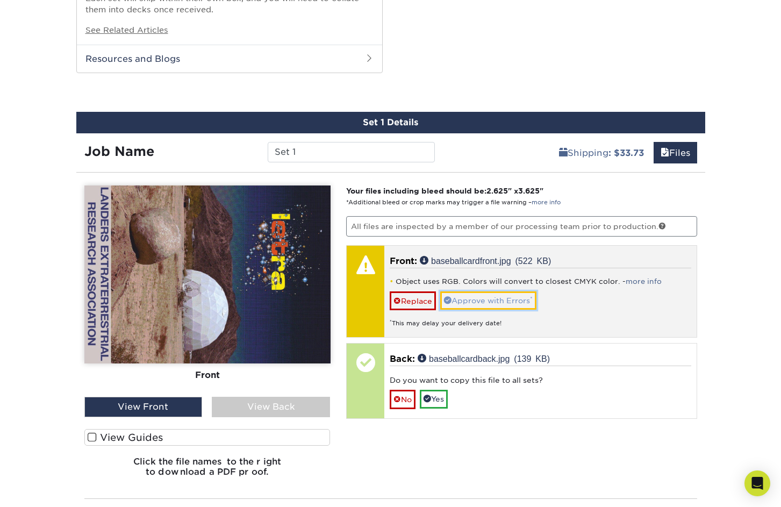
click at [468, 297] on link "Approve with Errors *" at bounding box center [488, 300] width 96 height 18
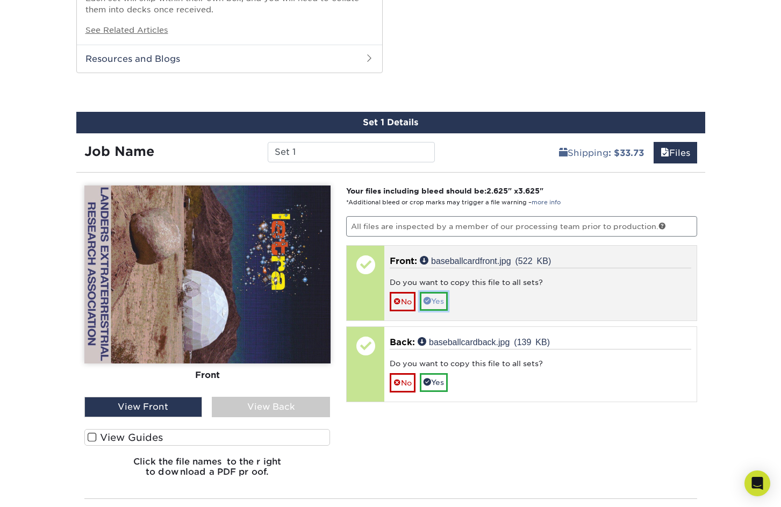
click at [448, 299] on link "Yes" at bounding box center [434, 301] width 28 height 18
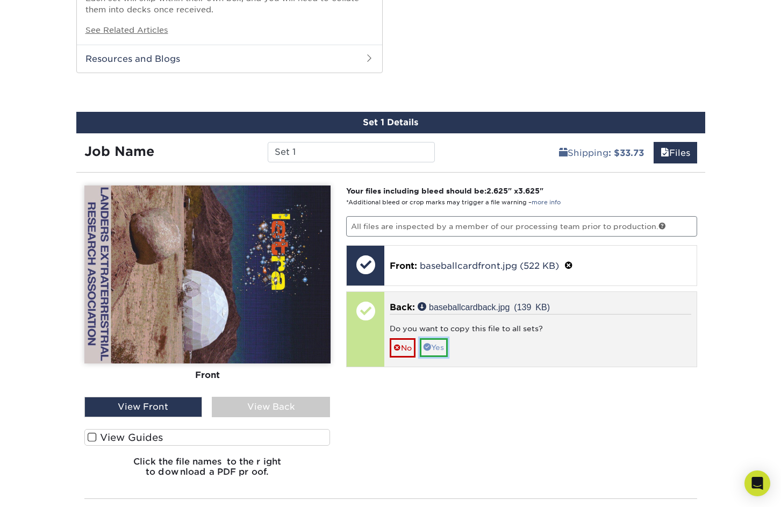
click at [442, 351] on link "Yes" at bounding box center [434, 347] width 28 height 18
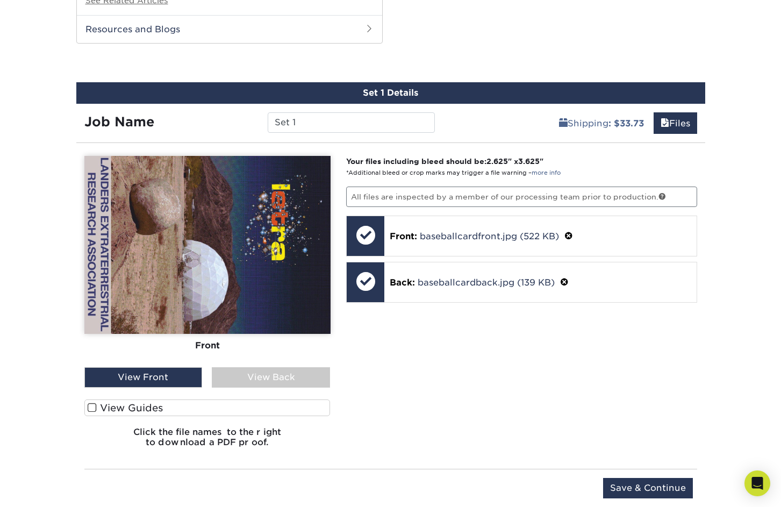
scroll to position [880, 0]
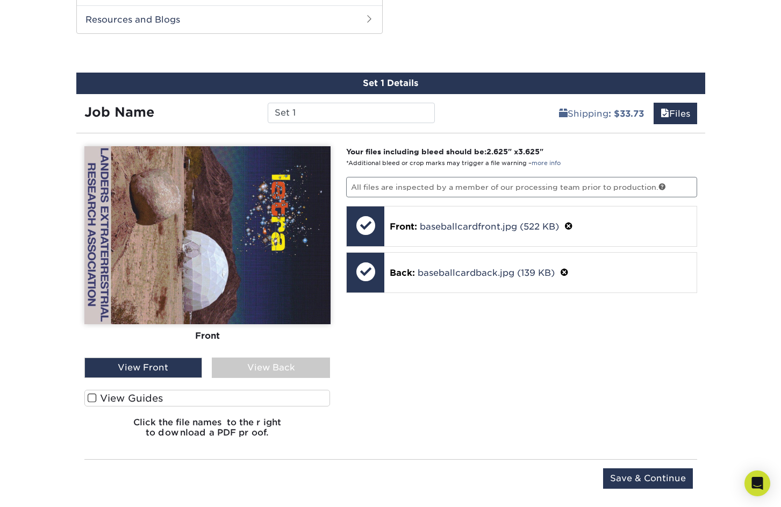
click at [187, 368] on div "View Front" at bounding box center [143, 367] width 118 height 20
click at [259, 364] on div "View Back" at bounding box center [271, 367] width 118 height 20
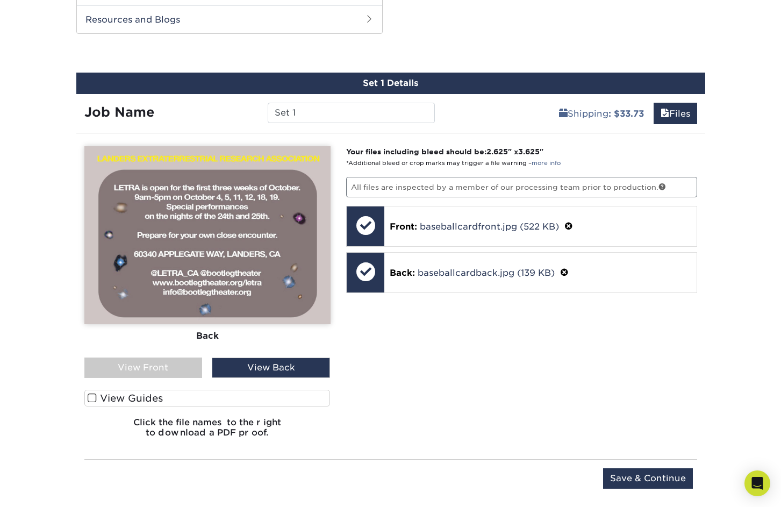
click at [179, 360] on div "View Front" at bounding box center [143, 367] width 118 height 20
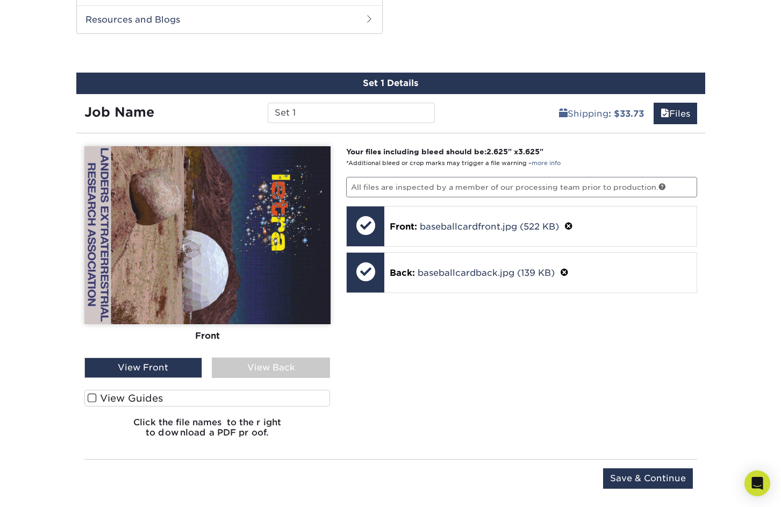
click at [221, 364] on div "View Back" at bounding box center [271, 367] width 118 height 20
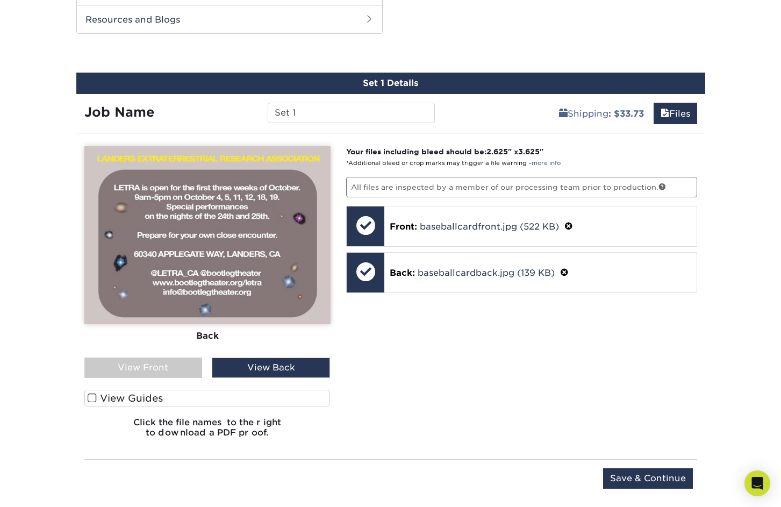
click at [136, 358] on div "View Front" at bounding box center [143, 367] width 118 height 20
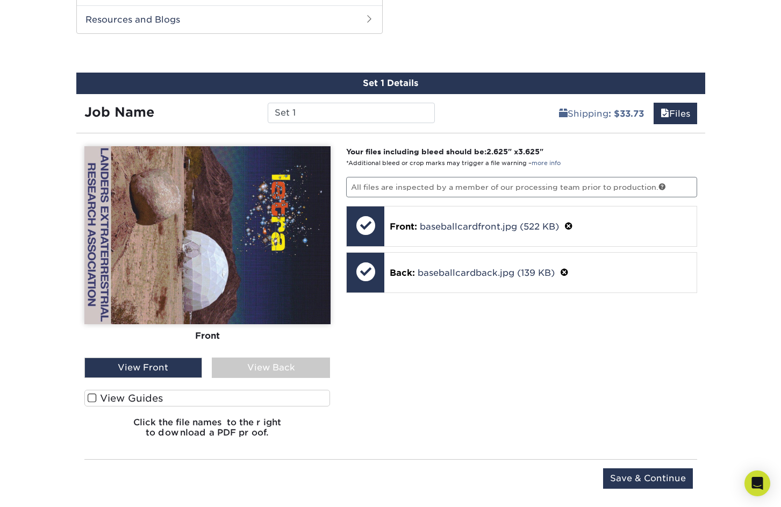
click at [228, 368] on div "View Back" at bounding box center [271, 367] width 118 height 20
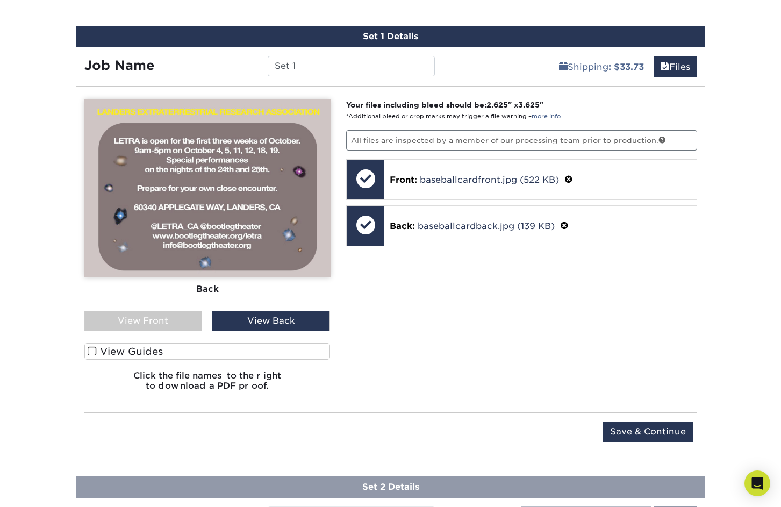
scroll to position [929, 0]
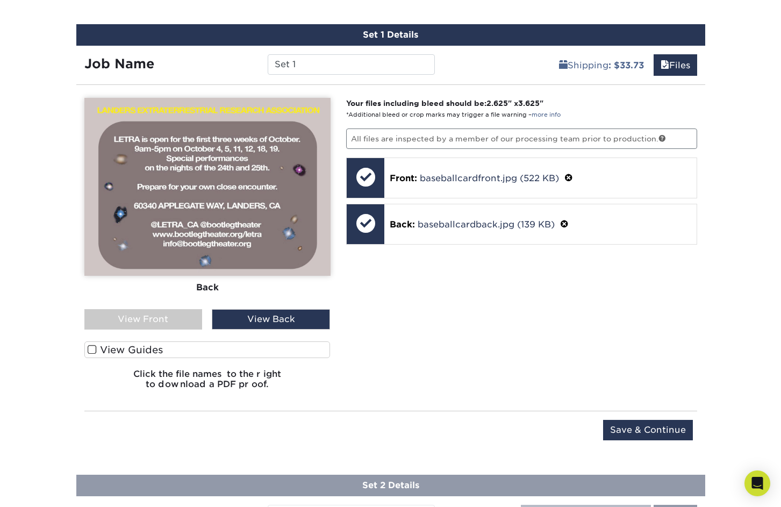
click at [86, 349] on label "View Guides" at bounding box center [207, 349] width 246 height 17
click at [0, 0] on input "View Guides" at bounding box center [0, 0] width 0 height 0
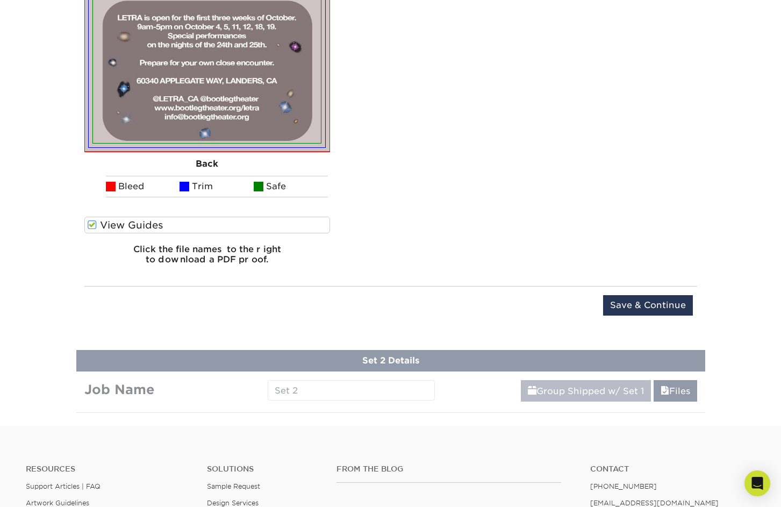
scroll to position [1257, 0]
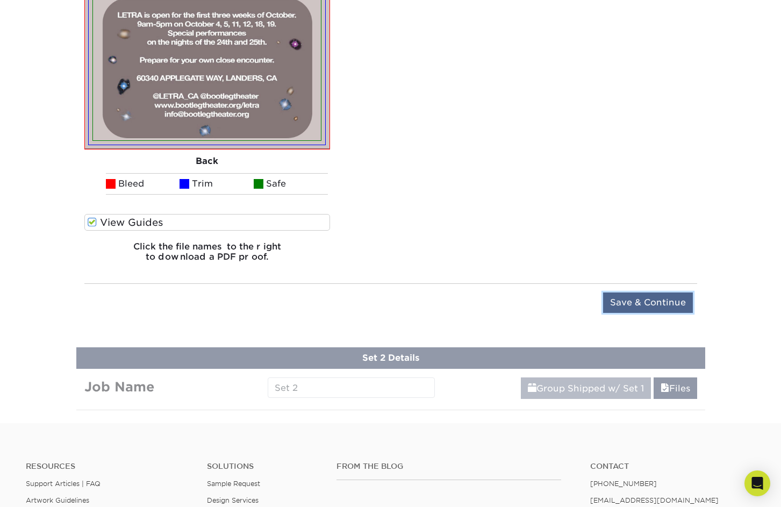
click at [642, 297] on input "Save & Continue" at bounding box center [648, 302] width 90 height 20
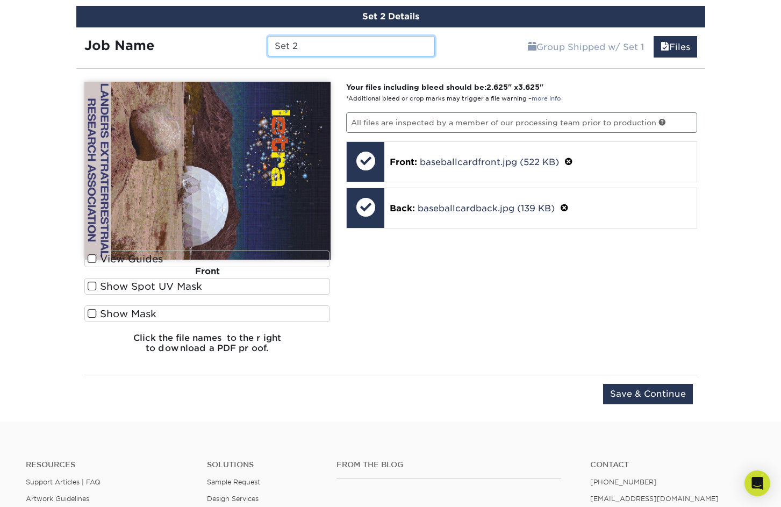
scroll to position [1029, 0]
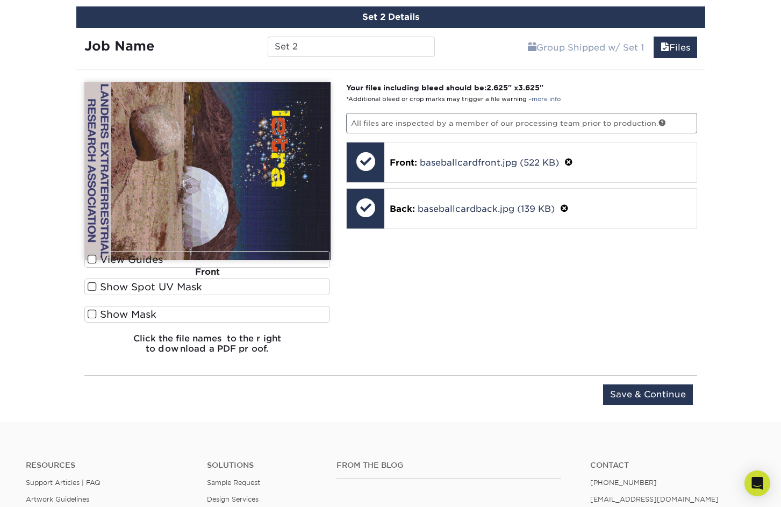
click at [99, 308] on label "Show Mask" at bounding box center [207, 314] width 246 height 17
click at [0, 0] on input "Show Mask" at bounding box center [0, 0] width 0 height 0
click at [95, 312] on span at bounding box center [92, 314] width 9 height 10
click at [0, 0] on input "Show Mask" at bounding box center [0, 0] width 0 height 0
click at [95, 286] on span at bounding box center [92, 287] width 9 height 10
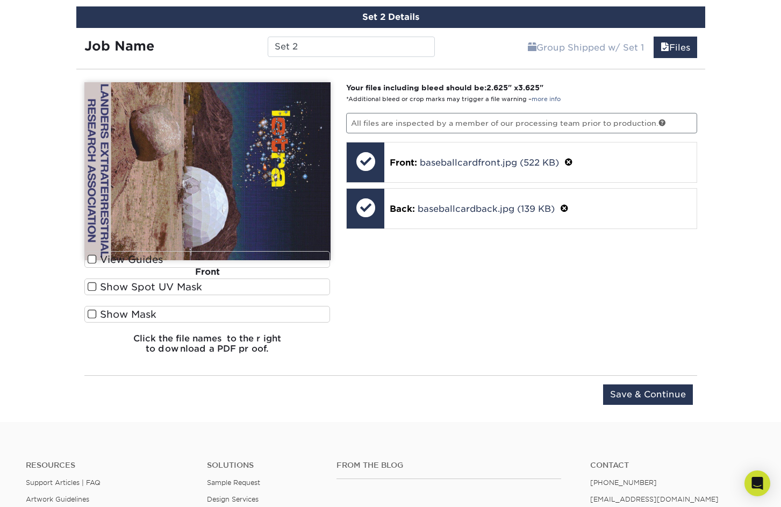
click at [0, 0] on input "Show Spot UV Mask" at bounding box center [0, 0] width 0 height 0
click at [95, 286] on span at bounding box center [92, 287] width 9 height 10
click at [0, 0] on input "Show Spot UV Mask" at bounding box center [0, 0] width 0 height 0
click at [93, 260] on div "Front" at bounding box center [207, 272] width 246 height 24
click at [638, 400] on input "Save & Continue" at bounding box center [648, 394] width 90 height 20
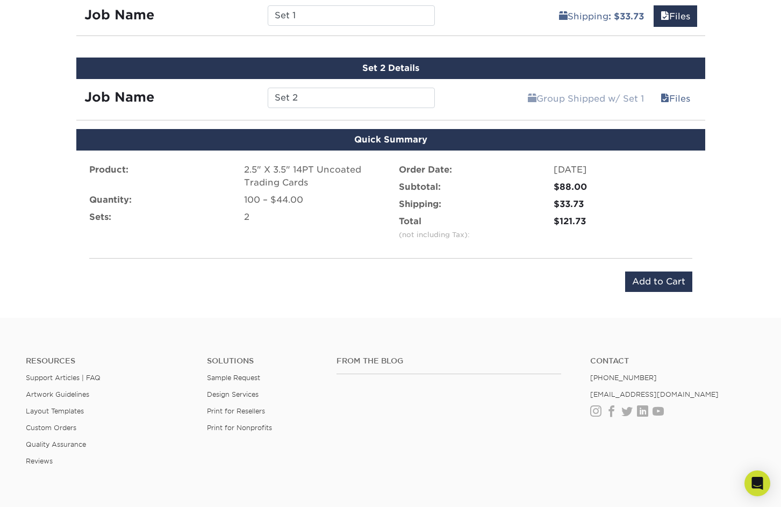
scroll to position [976, 0]
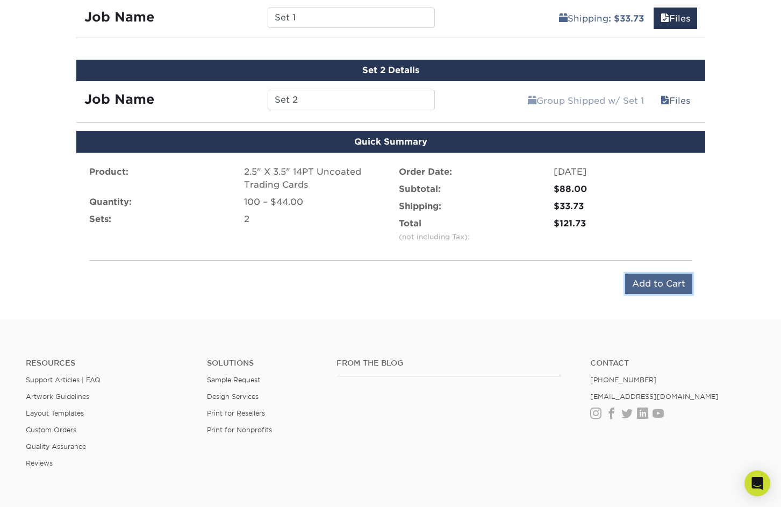
click at [653, 290] on input "Add to Cart" at bounding box center [658, 283] width 67 height 20
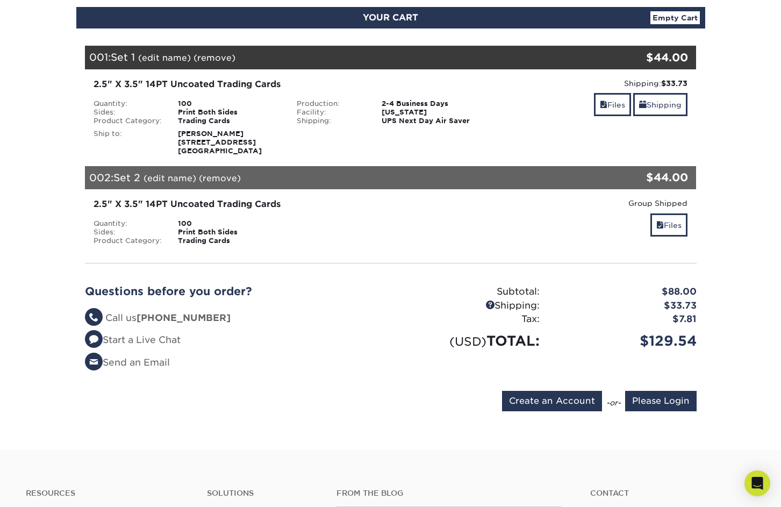
scroll to position [125, 0]
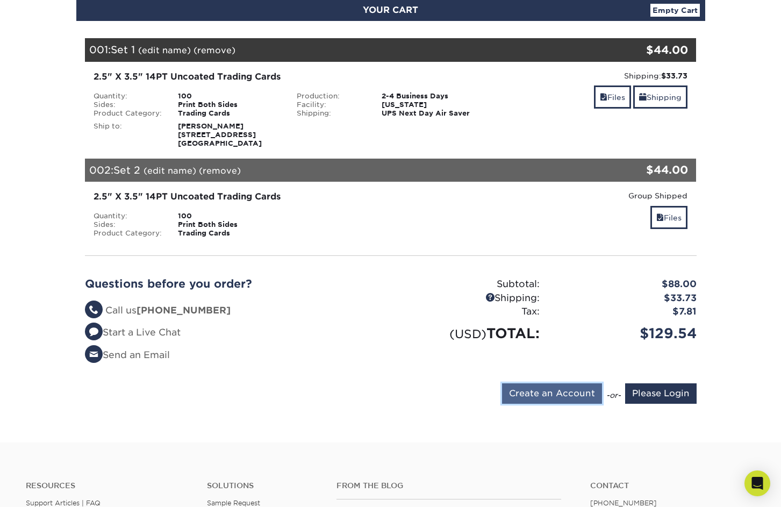
click at [561, 399] on input "Create an Account" at bounding box center [552, 393] width 100 height 20
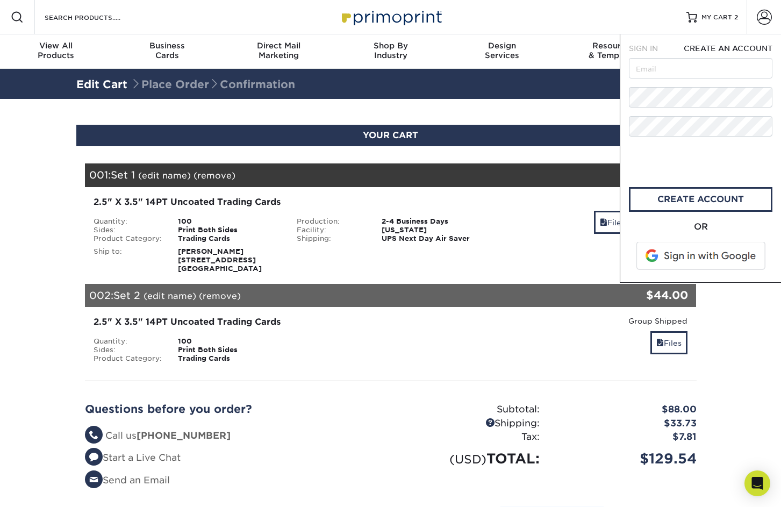
scroll to position [0, 0]
click at [668, 63] on input "text" at bounding box center [700, 68] width 143 height 20
click at [661, 74] on input "ijosadams@gmail.com" at bounding box center [700, 68] width 143 height 20
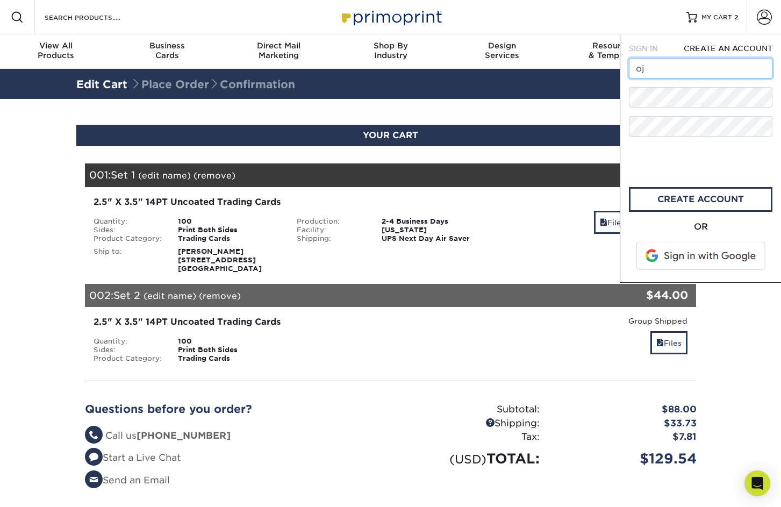
type input "o"
type input "info@bootlegtheater.org"
click at [661, 196] on link "create account" at bounding box center [700, 199] width 143 height 25
click at [686, 63] on input "text" at bounding box center [700, 68] width 143 height 20
type input "ijosadams@gmail.com"
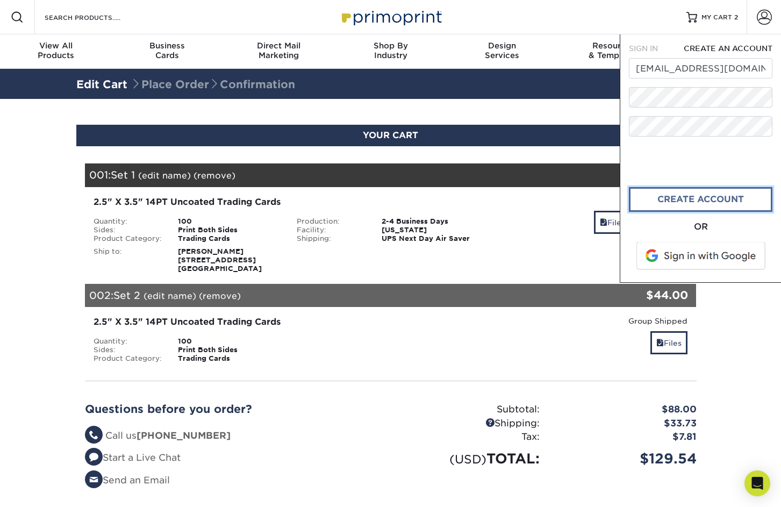
click at [659, 199] on link "CREATE ACCOUNT" at bounding box center [700, 199] width 143 height 25
click at [679, 258] on span at bounding box center [701, 256] width 137 height 28
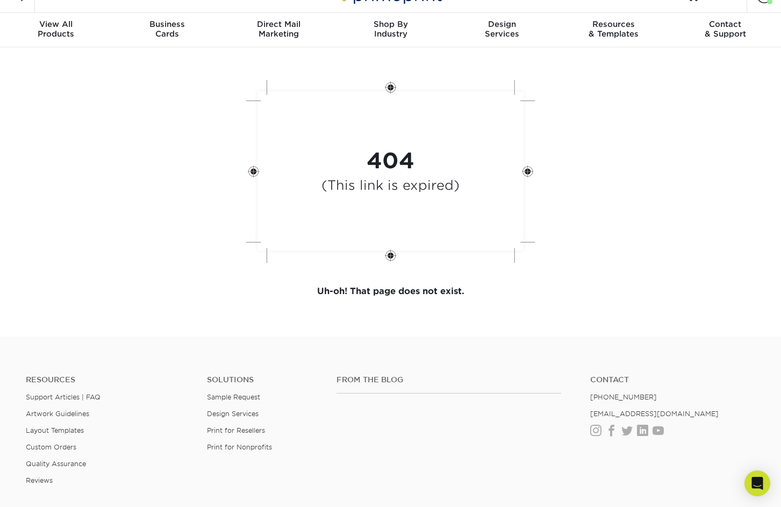
scroll to position [27, 0]
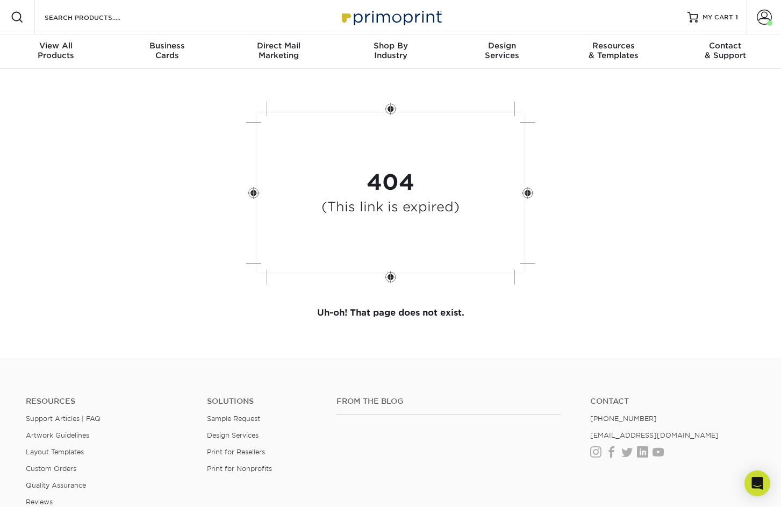
click at [383, 295] on p "Uh-oh! That page does not exist." at bounding box center [390, 312] width 629 height 39
click at [391, 277] on div "404 (This link is expired)" at bounding box center [390, 194] width 322 height 199
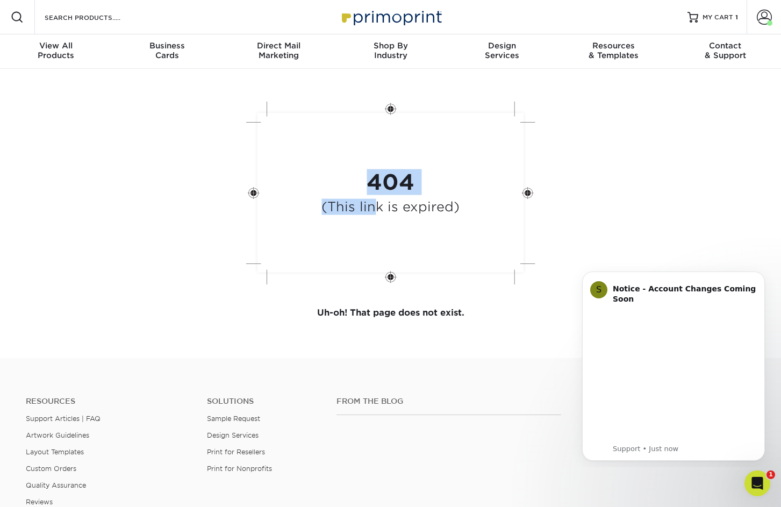
drag, startPoint x: 391, startPoint y: 277, endPoint x: 377, endPoint y: 212, distance: 66.1
click at [377, 212] on div "404 (This link is expired)" at bounding box center [390, 194] width 322 height 199
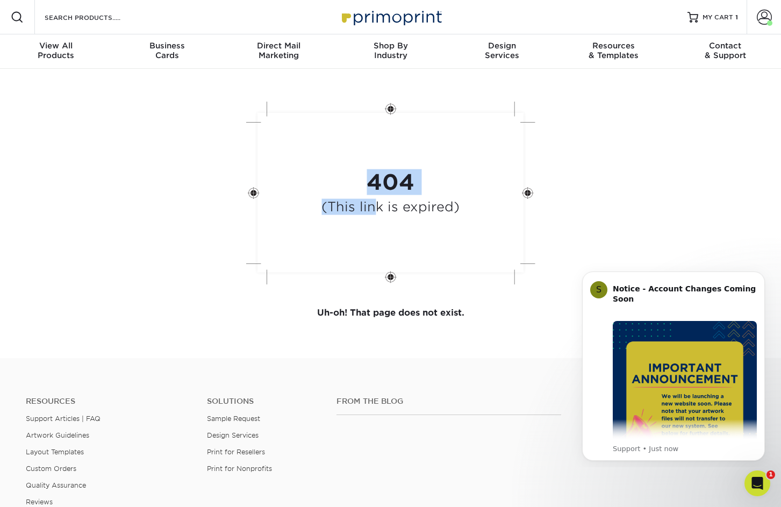
click at [377, 212] on h4 "(This link is expired)" at bounding box center [390, 207] width 138 height 16
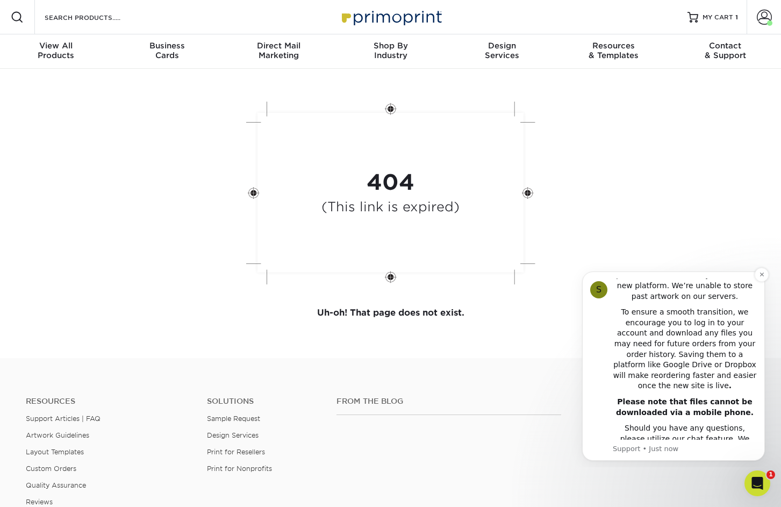
scroll to position [273, 0]
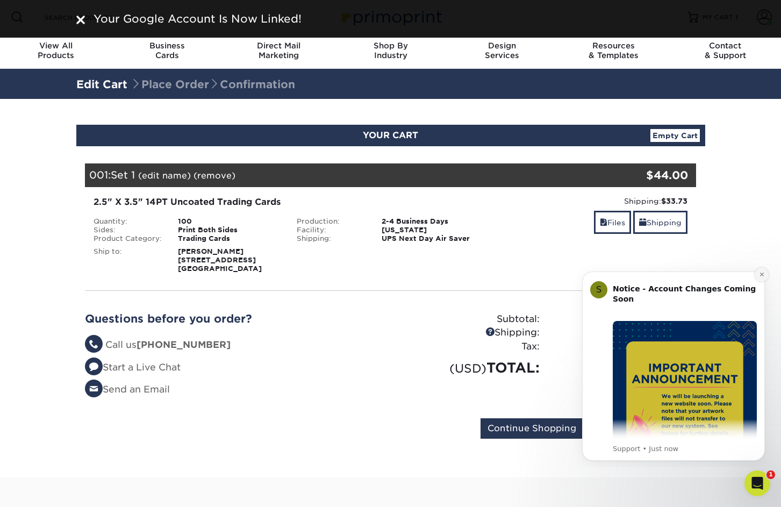
click at [763, 276] on icon "Dismiss notification" at bounding box center [762, 274] width 6 height 6
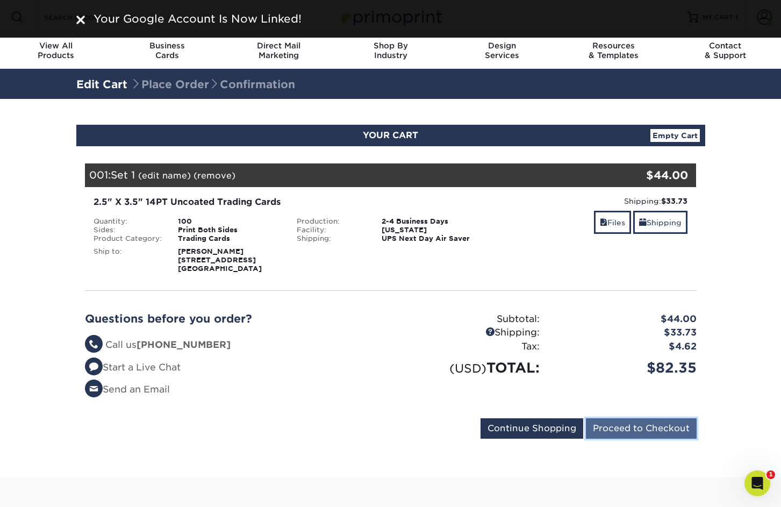
click at [669, 418] on input "Proceed to Checkout" at bounding box center [641, 428] width 111 height 20
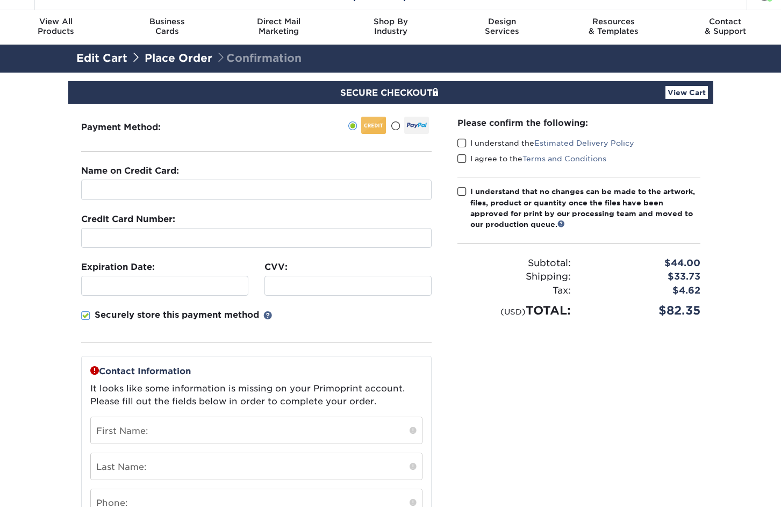
scroll to position [30, 0]
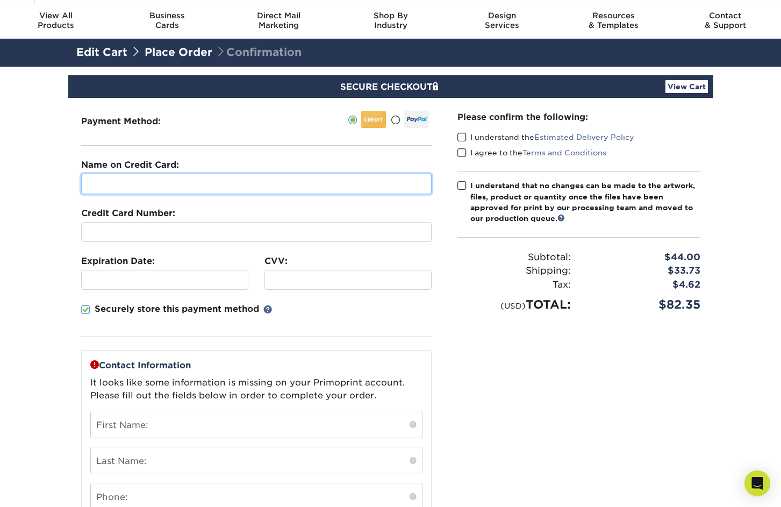
click at [222, 179] on input "text" at bounding box center [256, 184] width 350 height 20
type input "[PERSON_NAME]"
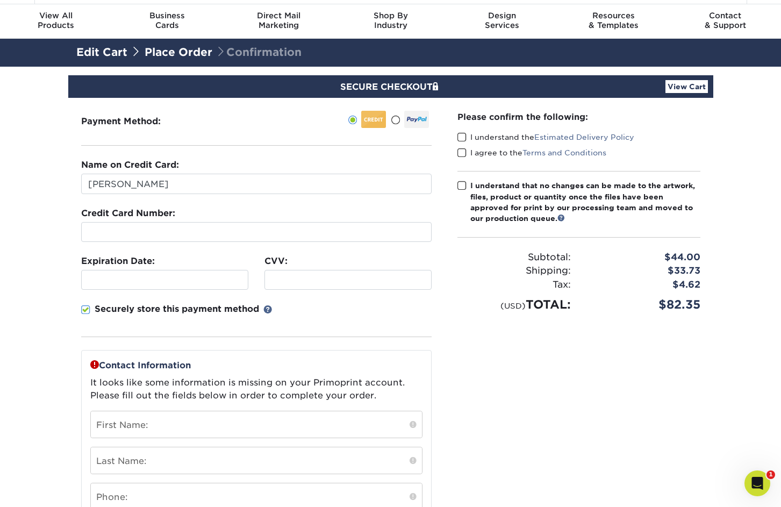
click at [284, 273] on div at bounding box center [347, 280] width 167 height 20
click at [210, 350] on div "Contact Information It looks like some information is missing on your Primoprin…" at bounding box center [256, 455] width 350 height 210
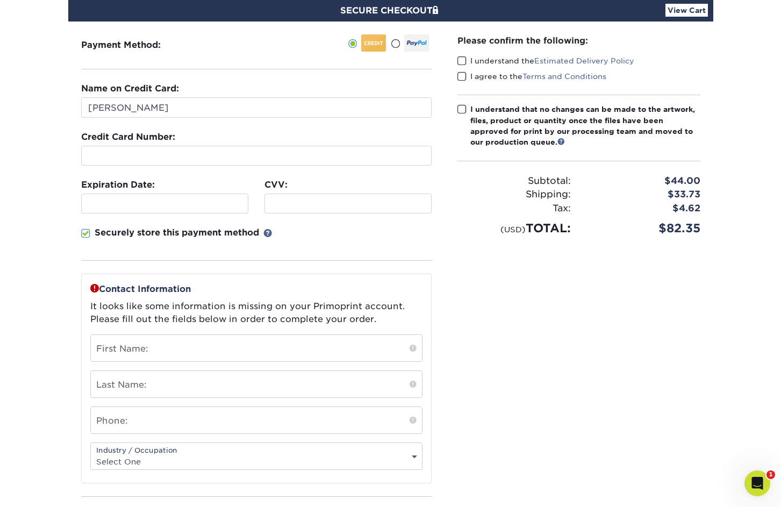
scroll to position [110, 0]
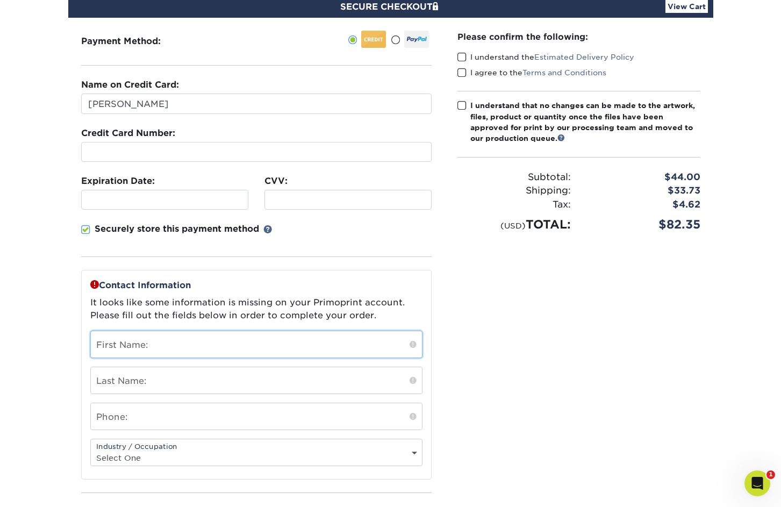
click at [203, 348] on input "text" at bounding box center [256, 344] width 331 height 26
type input "[PERSON_NAME]"
type input "3233511505"
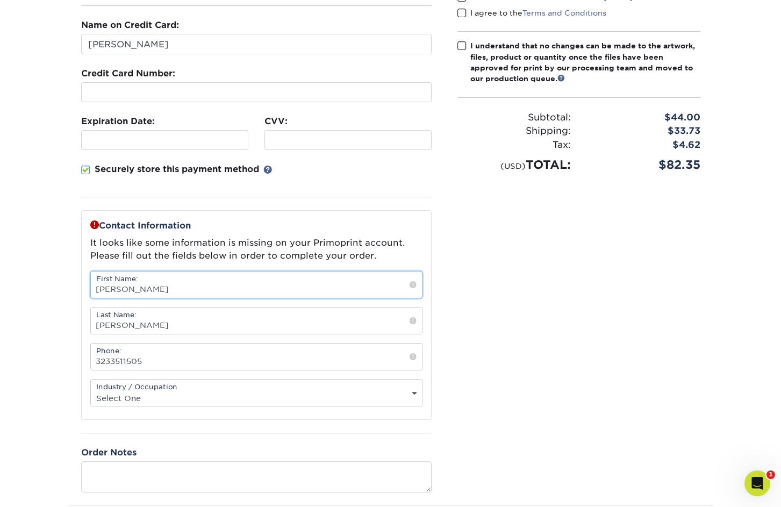
scroll to position [175, 0]
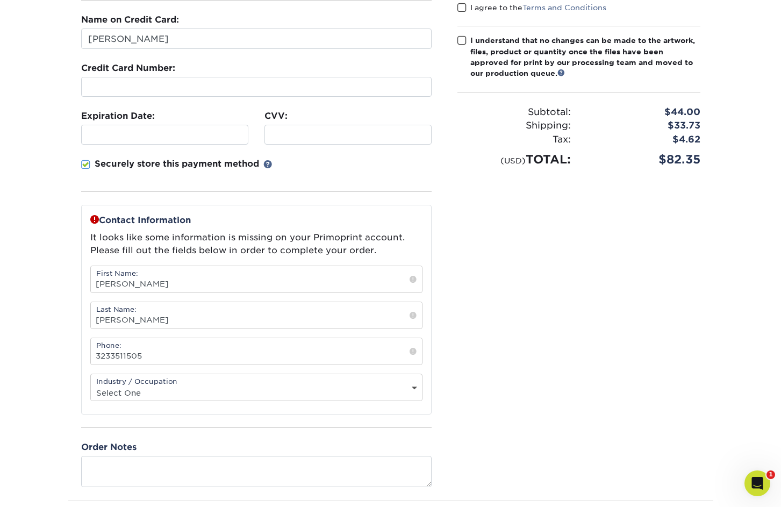
click at [198, 386] on select "Select One Administrative Executive Human Resources Construction Education Ente…" at bounding box center [256, 393] width 331 height 16
select select "26"
click at [91, 385] on select "Select One Administrative Executive Human Resources Construction Education Ente…" at bounding box center [256, 393] width 331 height 16
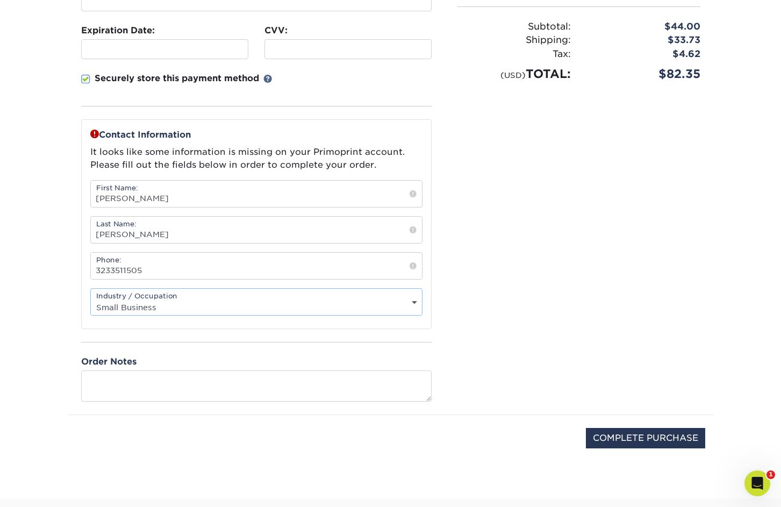
scroll to position [283, 0]
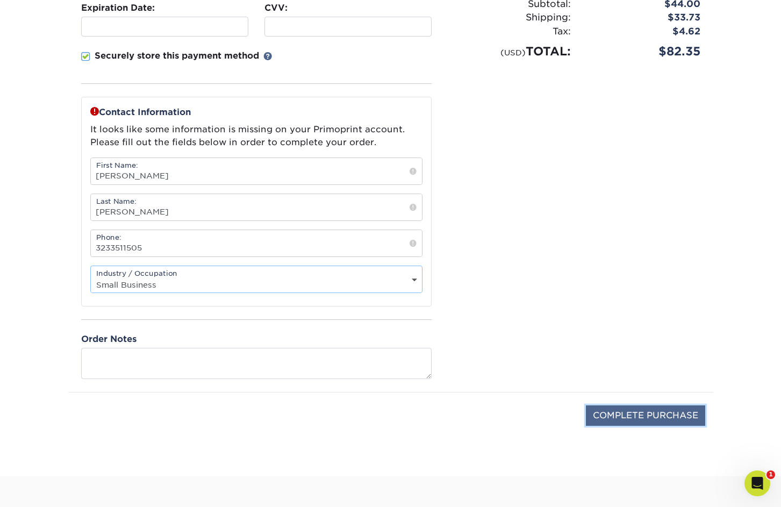
click at [595, 413] on input "COMPLETE PURCHASE" at bounding box center [645, 415] width 119 height 20
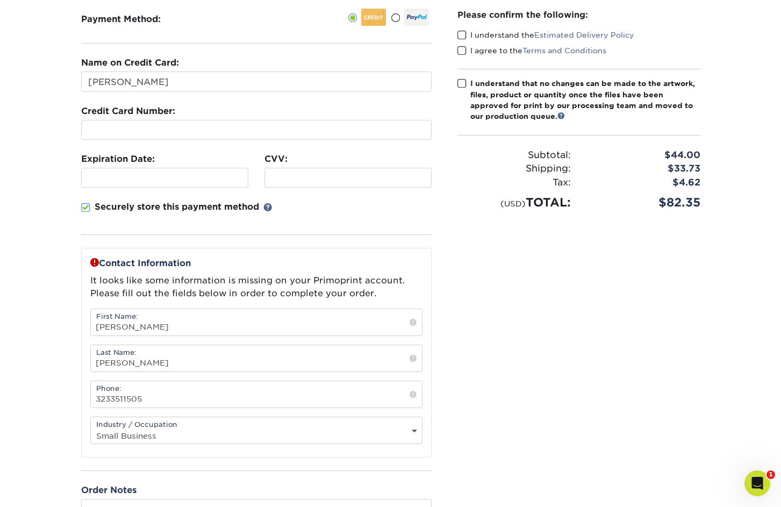
scroll to position [133, 0]
click at [197, 311] on input "[PERSON_NAME]" at bounding box center [256, 321] width 331 height 26
click at [197, 317] on input "[PERSON_NAME]" at bounding box center [256, 321] width 331 height 26
click at [92, 322] on input "[PERSON_NAME]" at bounding box center [256, 321] width 331 height 26
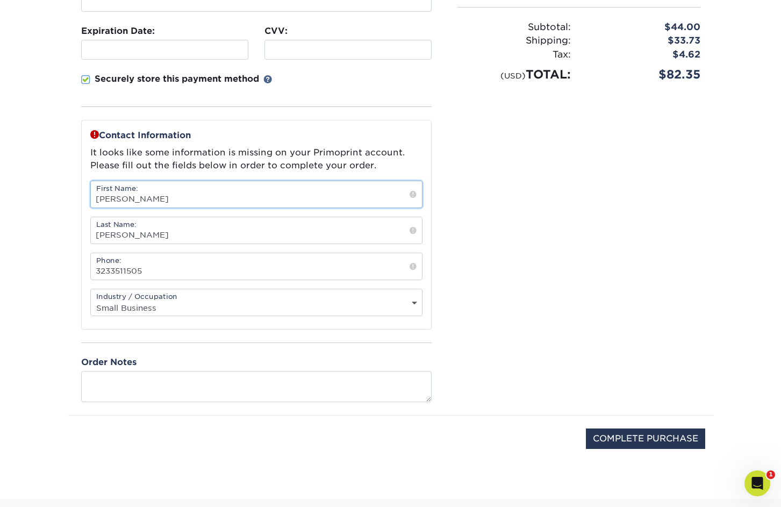
scroll to position [264, 0]
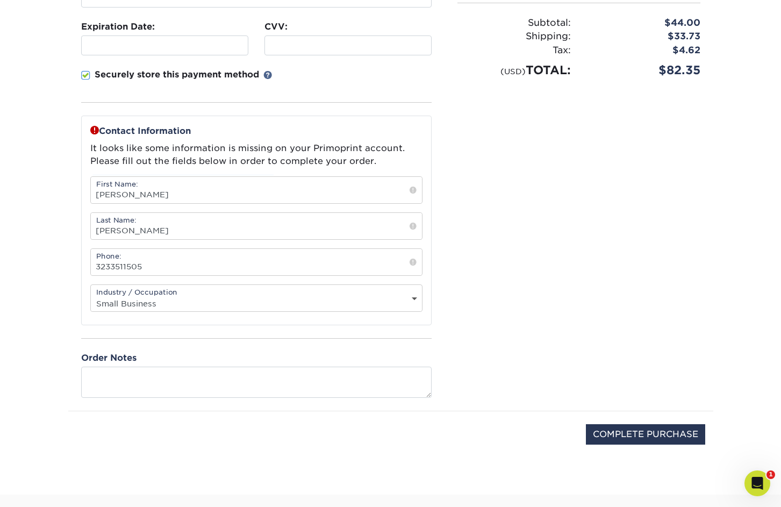
click at [125, 285] on div "Industry / Occupation Select One Administrative Executive Human Resources Const…" at bounding box center [256, 297] width 332 height 27
click at [130, 318] on div "Contact Information It looks like some information is missing on your Primoprin…" at bounding box center [256, 221] width 350 height 210
click at [652, 432] on input "COMPLETE PURCHASE" at bounding box center [645, 434] width 119 height 20
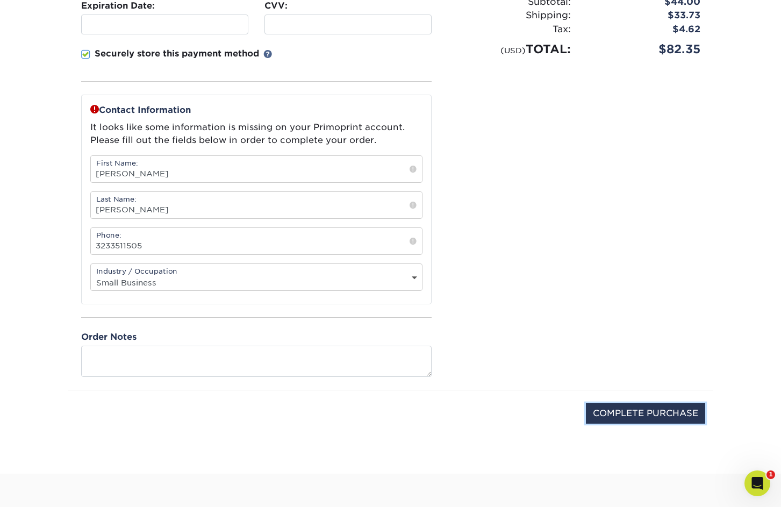
scroll to position [289, 0]
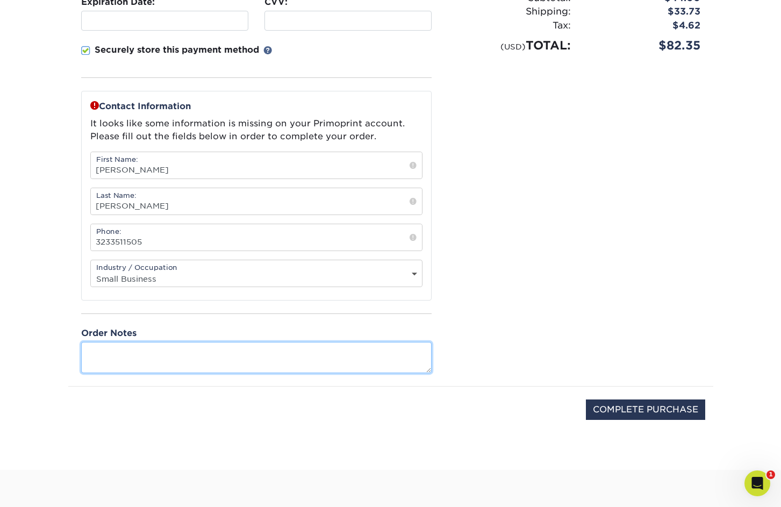
click at [360, 359] on textarea at bounding box center [256, 357] width 350 height 31
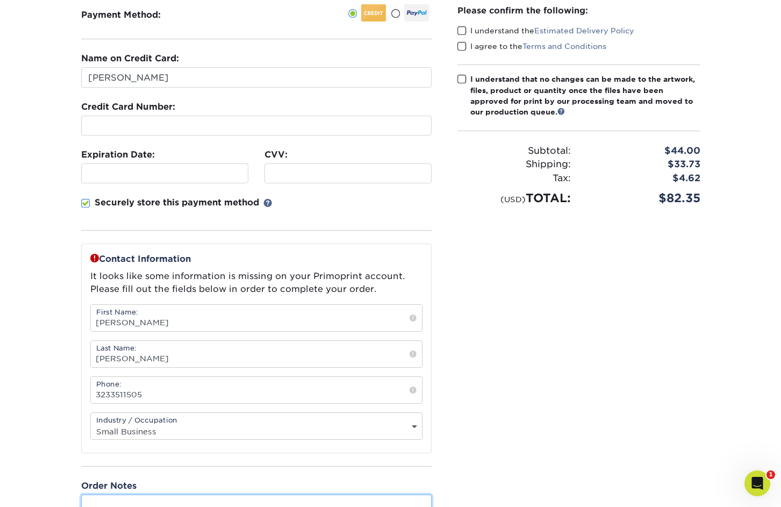
scroll to position [117, 0]
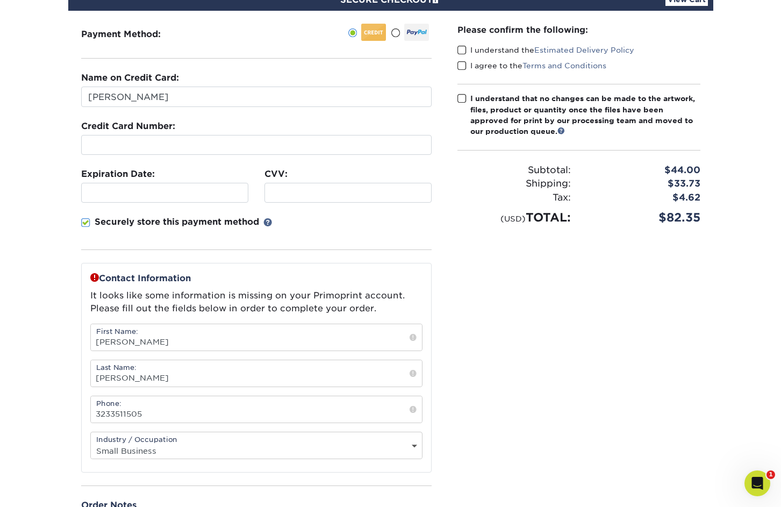
click at [78, 230] on div "Payment Method:" at bounding box center [256, 284] width 376 height 547
click at [83, 220] on span at bounding box center [85, 223] width 9 height 10
click at [0, 0] on input "Securely store this payment method" at bounding box center [0, 0] width 0 height 0
click at [83, 220] on span at bounding box center [85, 223] width 9 height 10
click at [0, 0] on input "Securely store this payment method" at bounding box center [0, 0] width 0 height 0
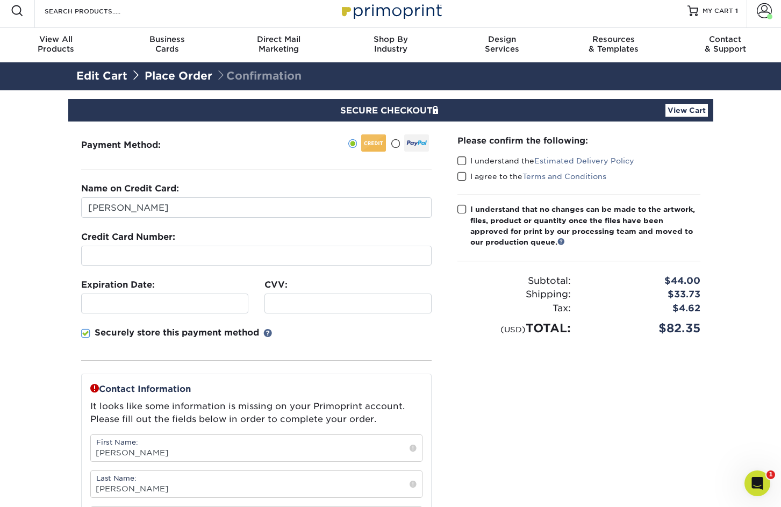
scroll to position [5, 0]
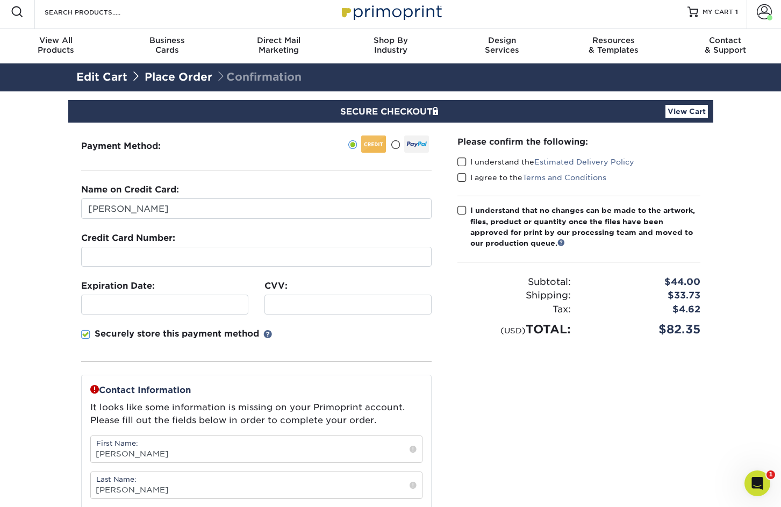
click at [461, 156] on label "I understand the Estimated Delivery Policy" at bounding box center [545, 161] width 177 height 11
click at [0, 0] on input "I understand the Estimated Delivery Policy" at bounding box center [0, 0] width 0 height 0
click at [462, 172] on span at bounding box center [461, 177] width 9 height 10
click at [0, 0] on input "I agree to the Terms and Conditions" at bounding box center [0, 0] width 0 height 0
click at [460, 210] on span at bounding box center [461, 210] width 9 height 10
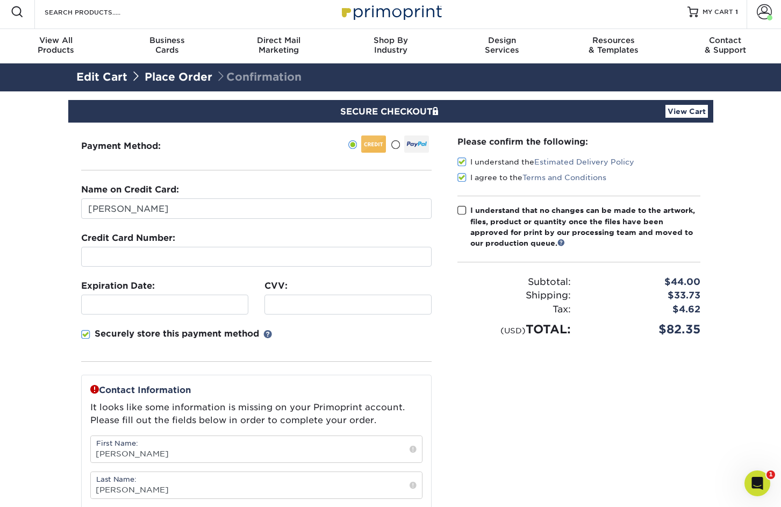
click at [0, 0] on input "I understand that no changes can be made to the artwork, files, product or quan…" at bounding box center [0, 0] width 0 height 0
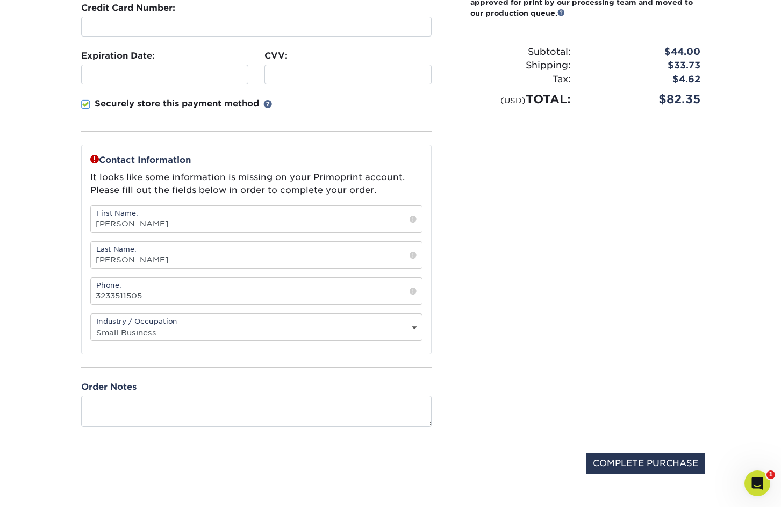
scroll to position [234, 0]
click at [605, 458] on input "COMPLETE PURCHASE" at bounding box center [645, 464] width 119 height 20
type input "PROCESSING, PLEASE WAIT..."
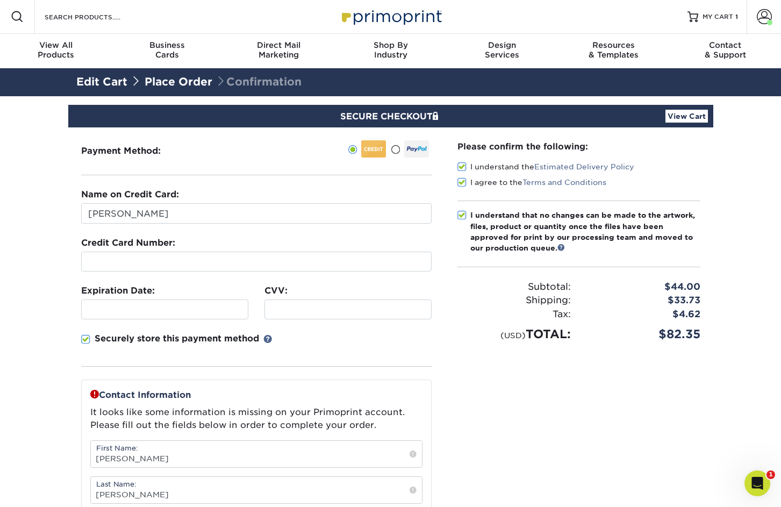
scroll to position [0, 0]
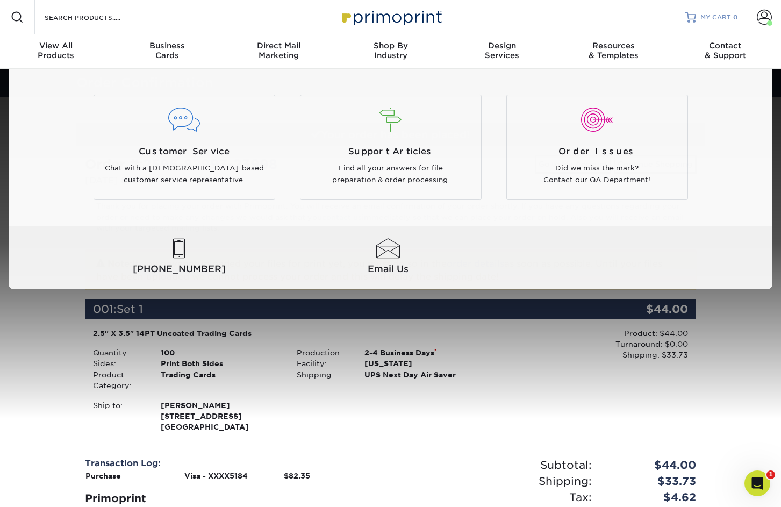
click at [716, 2] on link "MY CART 0" at bounding box center [711, 17] width 53 height 34
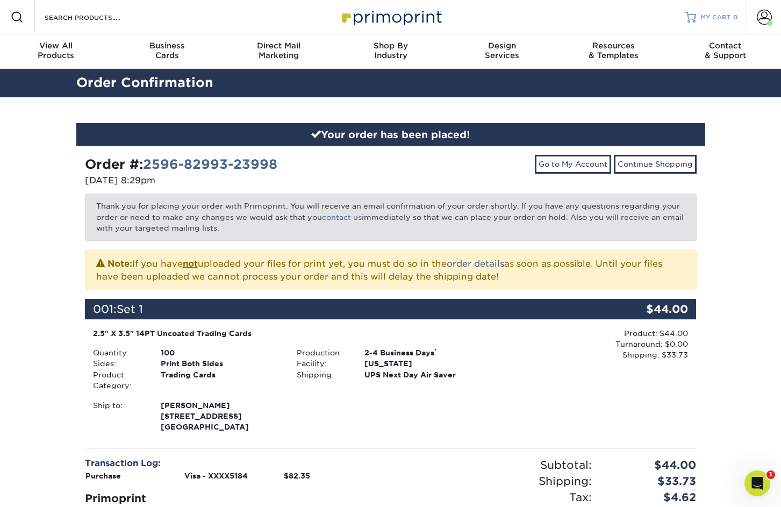
click at [717, 14] on span "MY CART" at bounding box center [715, 17] width 31 height 9
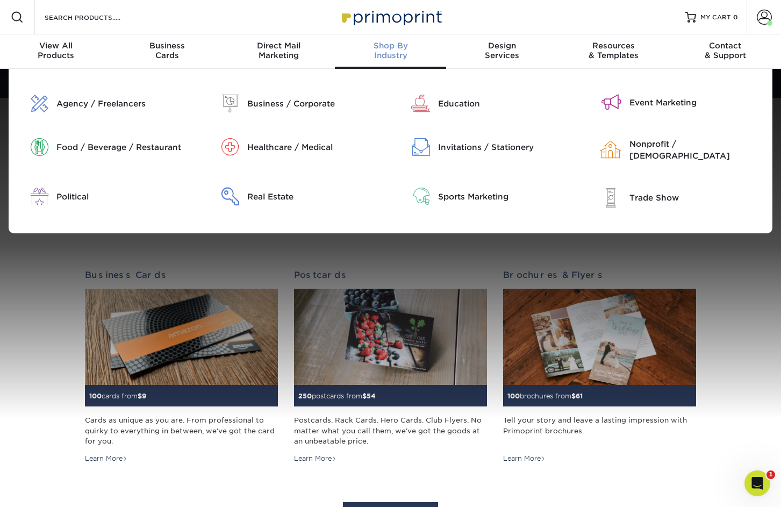
click at [436, 181] on div "Invitations / Stationery" at bounding box center [486, 162] width 191 height 49
click at [435, 187] on div at bounding box center [415, 196] width 48 height 18
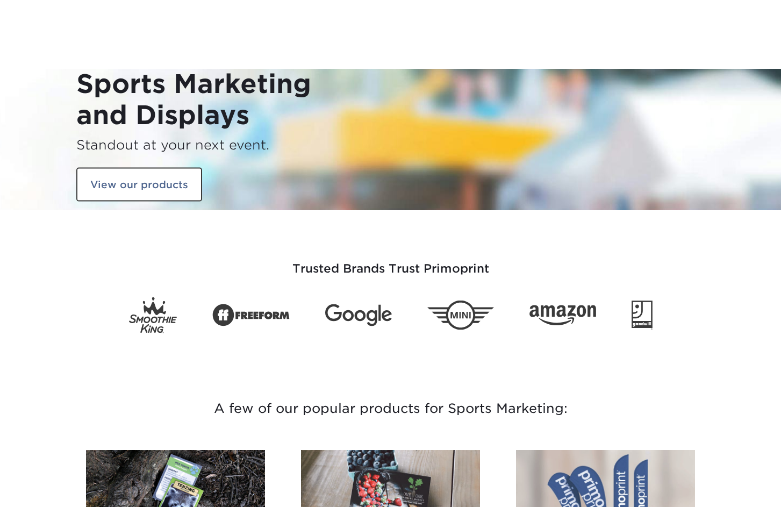
scroll to position [206, 0]
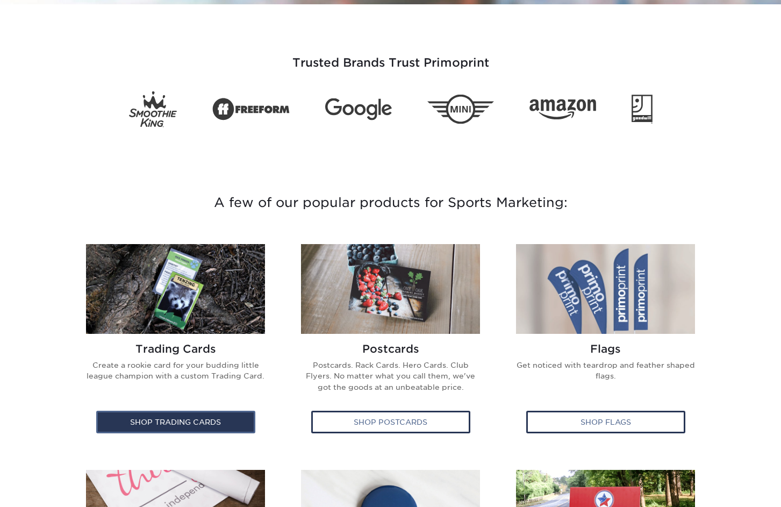
click at [203, 410] on div "Shop Trading Cards" at bounding box center [175, 421] width 159 height 23
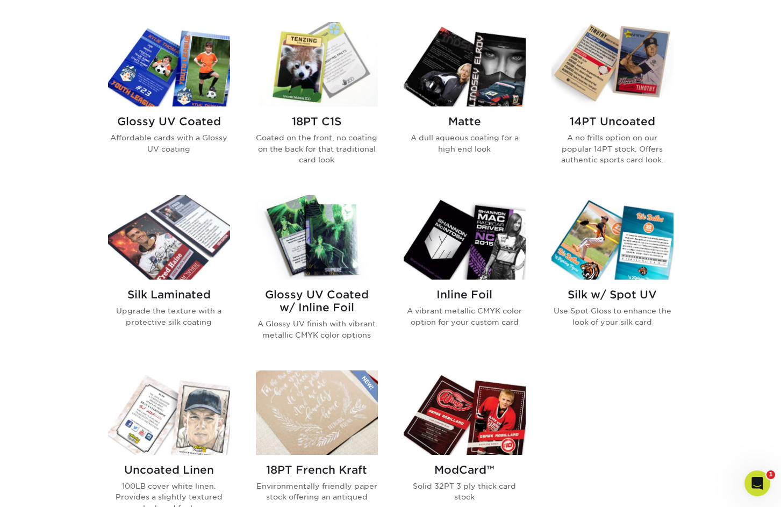
scroll to position [506, 0]
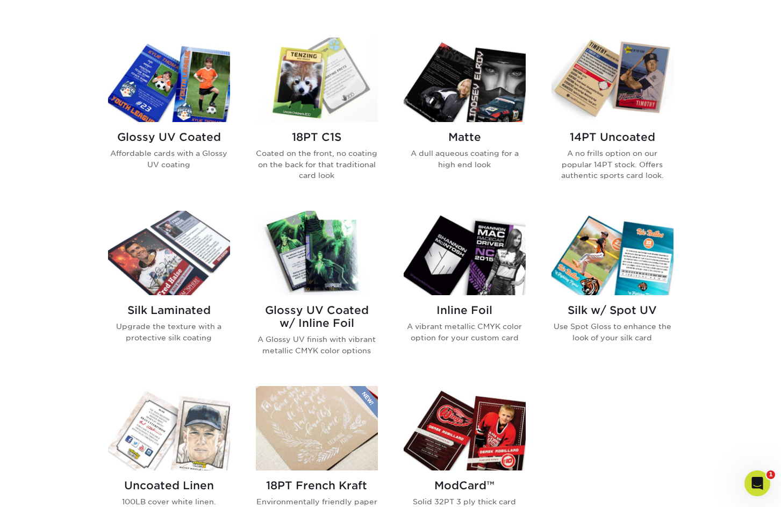
click at [597, 135] on h2 "14PT Uncoated" at bounding box center [612, 137] width 122 height 13
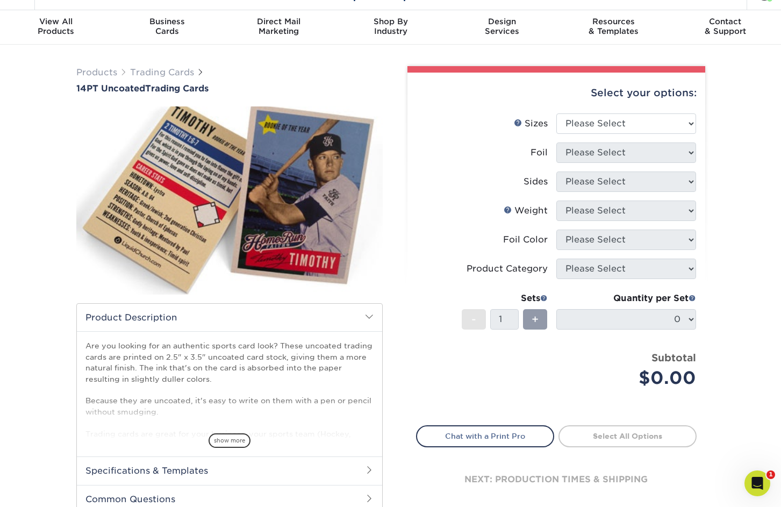
scroll to position [68, 0]
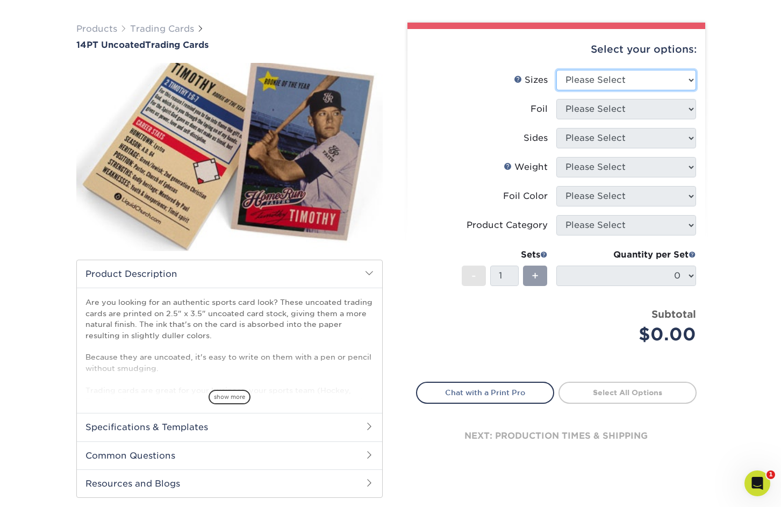
click at [596, 80] on select "Please Select 2.5" x 3.5"" at bounding box center [626, 80] width 140 height 20
select select "2.50x3.50"
click at [556, 70] on select "Please Select 2.5" x 3.5"" at bounding box center [626, 80] width 140 height 20
click at [593, 108] on select "Please Select Yes No" at bounding box center [626, 109] width 140 height 20
select select "0"
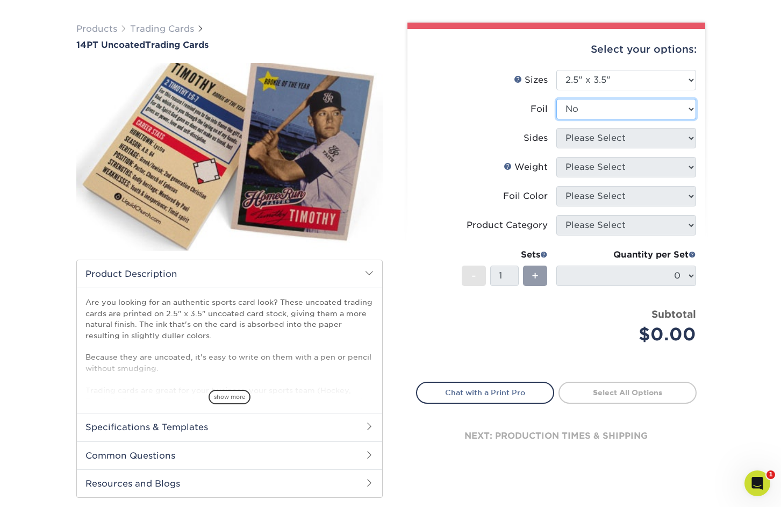
click at [556, 99] on select "Please Select Yes No" at bounding box center [626, 109] width 140 height 20
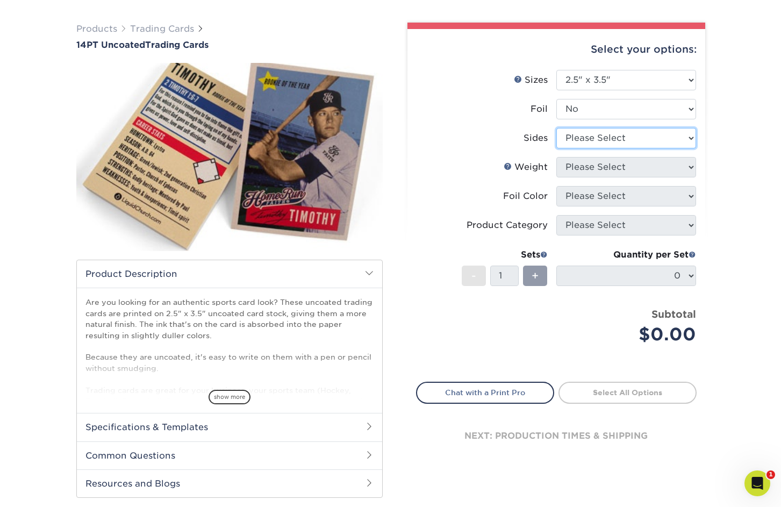
click at [588, 137] on select "Please Select Print Both Sides Print Front Only" at bounding box center [626, 138] width 140 height 20
select select "13abbda7-1d64-4f25-8bb2-c179b224825d"
click at [556, 128] on select "Please Select Print Both Sides Print Front Only" at bounding box center [626, 138] width 140 height 20
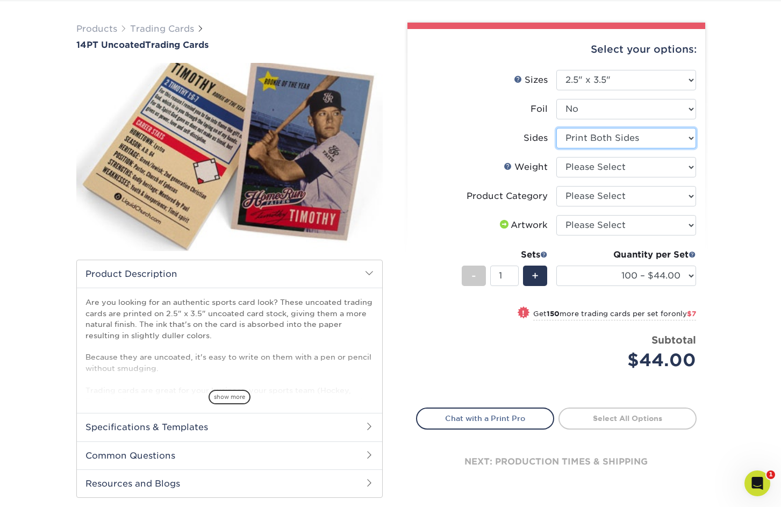
scroll to position [0, 0]
